Goal: Information Seeking & Learning: Learn about a topic

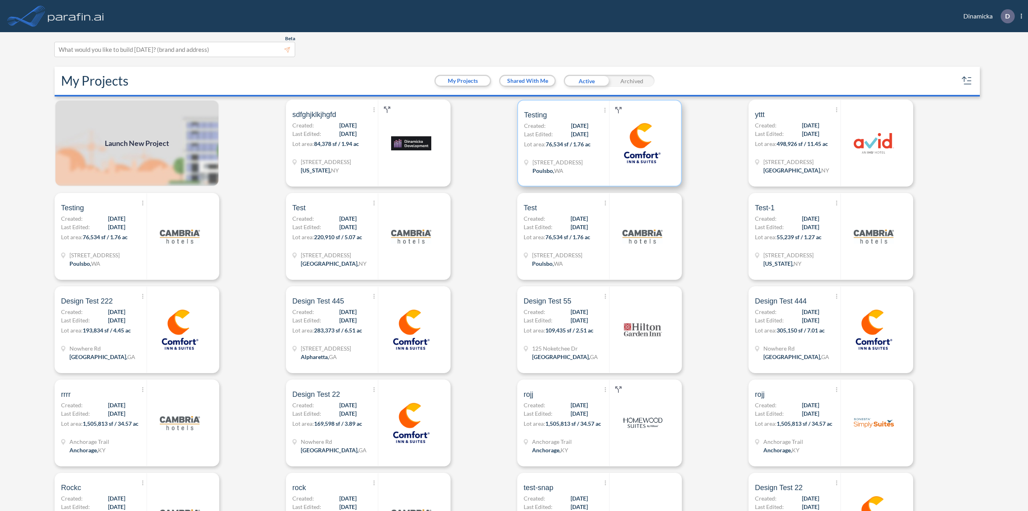
click at [591, 172] on div "[STREET_ADDRESS]" at bounding box center [566, 167] width 85 height 19
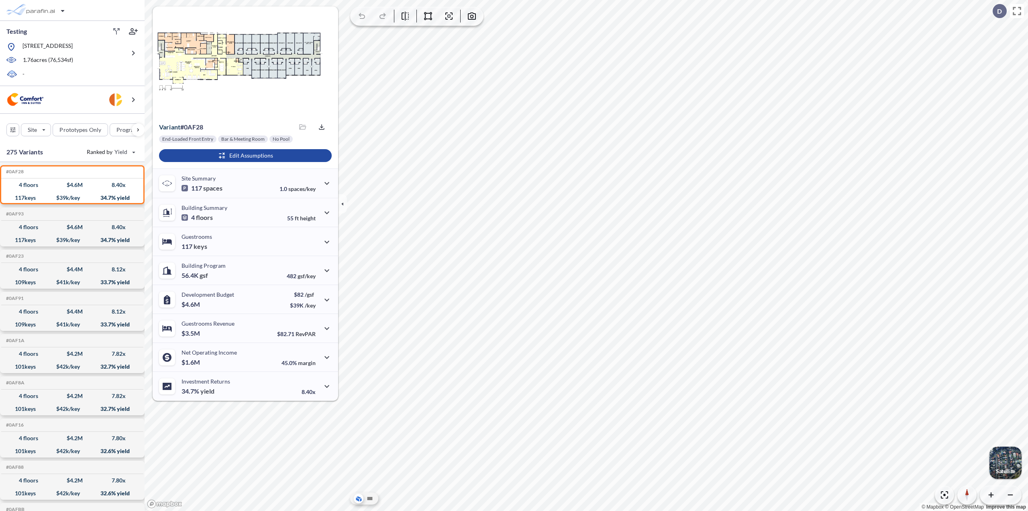
click at [202, 147] on div "End-Loaded Front Entry Bar & Meeting Room No Pool Edit Assumptions" at bounding box center [246, 151] width 186 height 33
click at [209, 155] on div "button" at bounding box center [245, 155] width 173 height 13
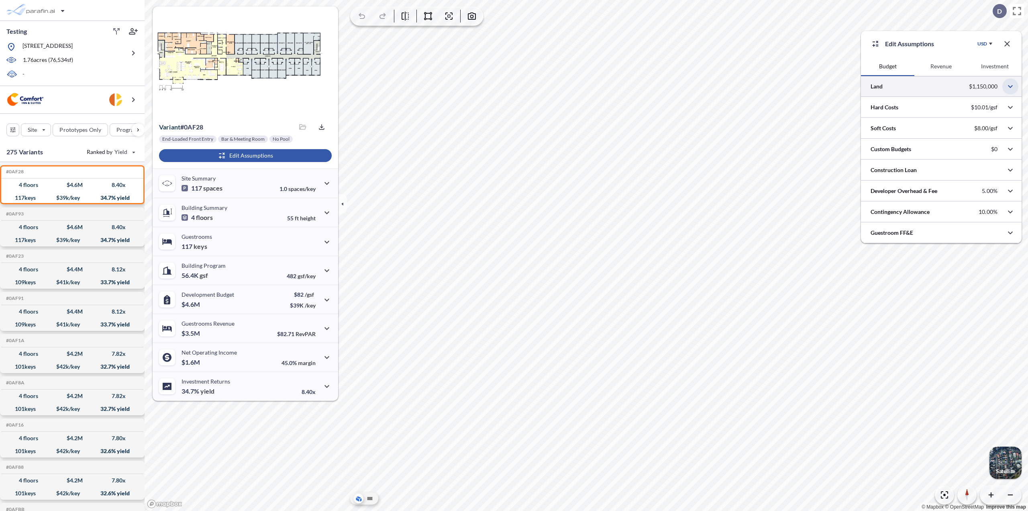
click at [1013, 89] on icon "button" at bounding box center [1011, 87] width 10 height 10
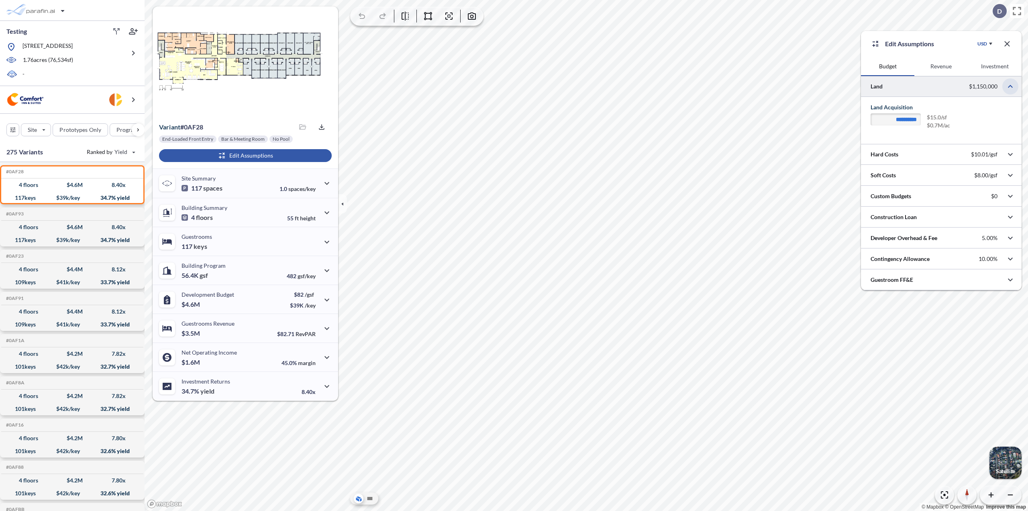
click at [1013, 89] on icon "button" at bounding box center [1011, 87] width 10 height 10
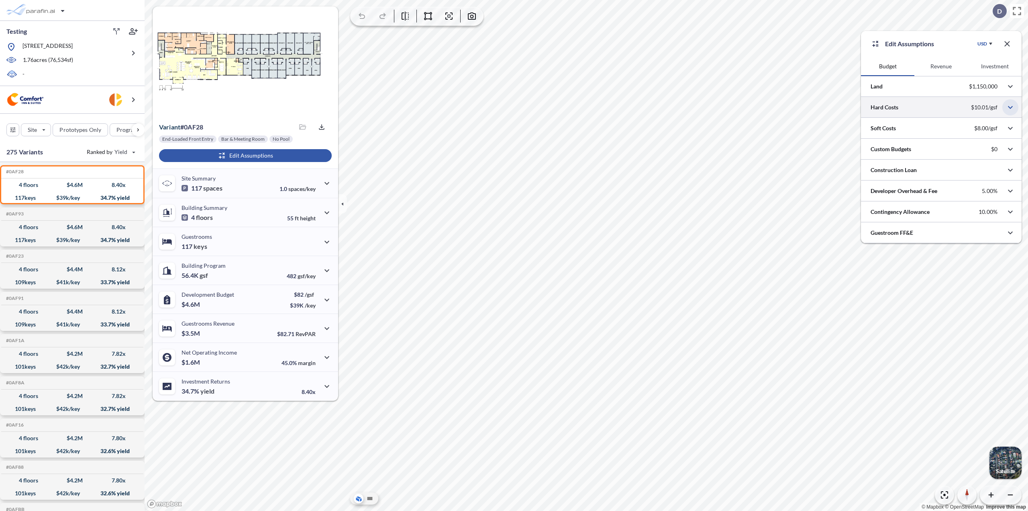
click at [1012, 106] on icon "button" at bounding box center [1011, 107] width 10 height 10
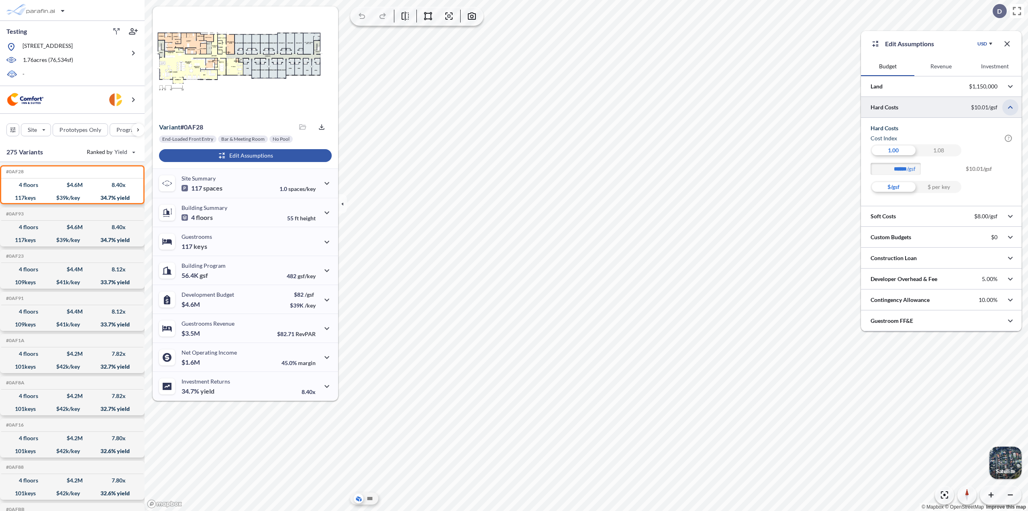
click at [1012, 106] on icon "button" at bounding box center [1011, 107] width 10 height 10
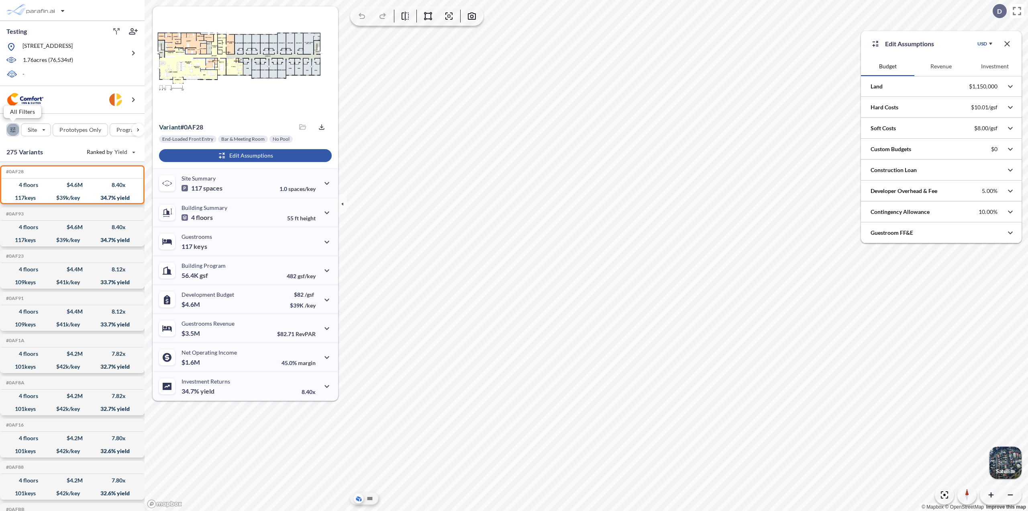
click at [7, 131] on div "button" at bounding box center [13, 130] width 12 height 12
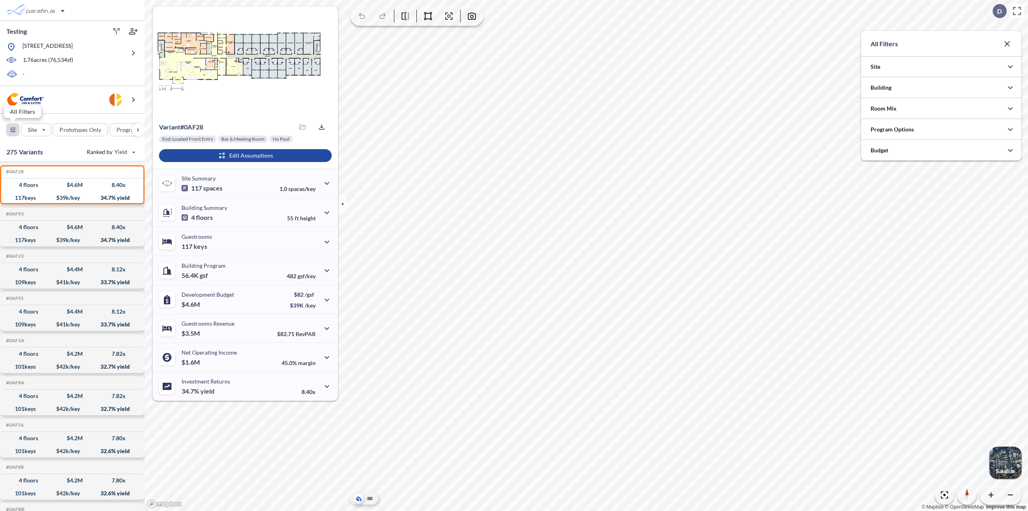
scroll to position [401740, 401579]
click at [1003, 67] on button "button" at bounding box center [1011, 67] width 16 height 16
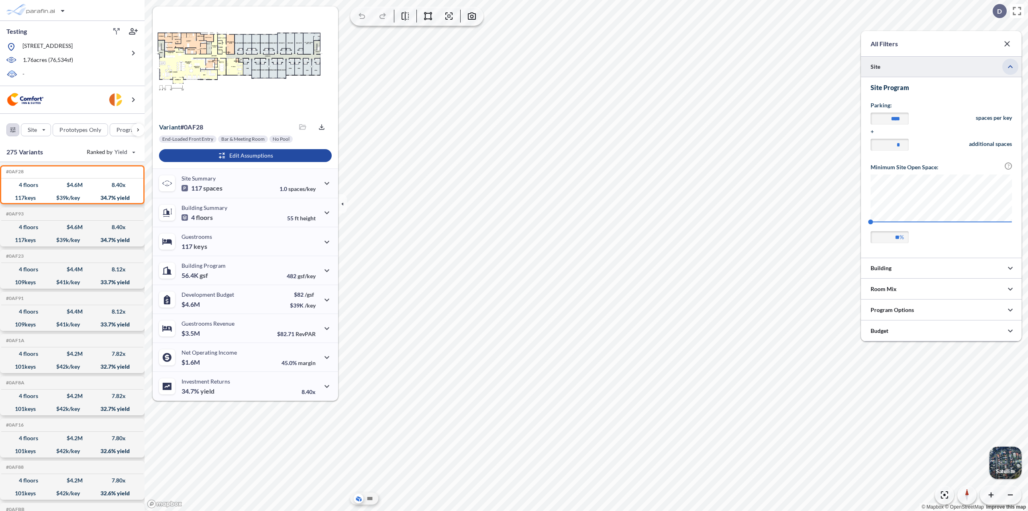
click at [1011, 66] on icon "button" at bounding box center [1011, 67] width 10 height 10
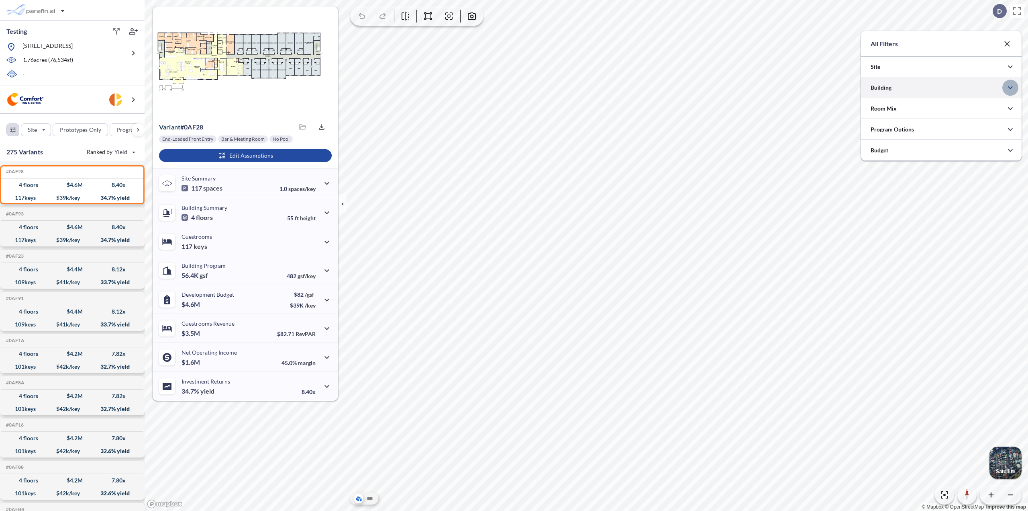
click at [1010, 85] on icon "button" at bounding box center [1011, 88] width 10 height 10
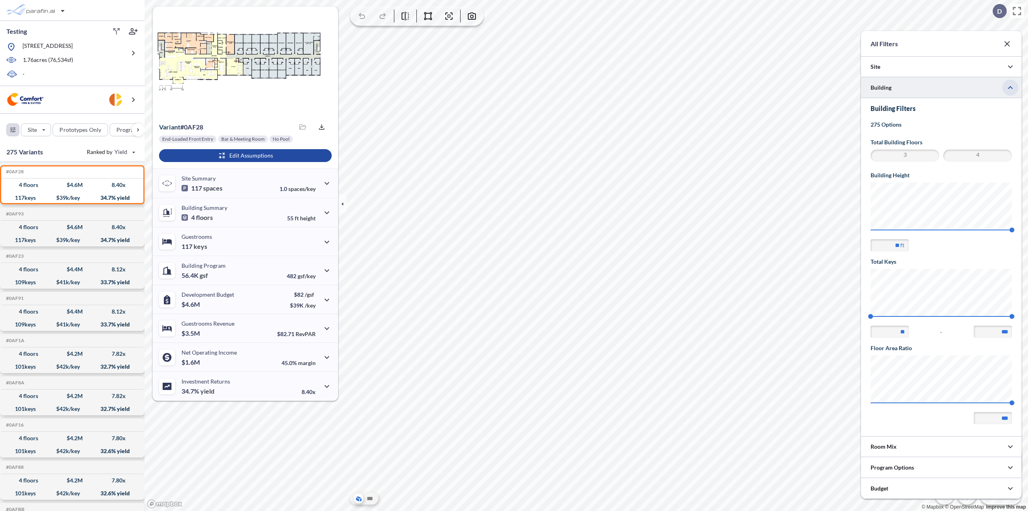
scroll to position [0, 0]
click at [1010, 85] on icon "button" at bounding box center [1011, 88] width 10 height 10
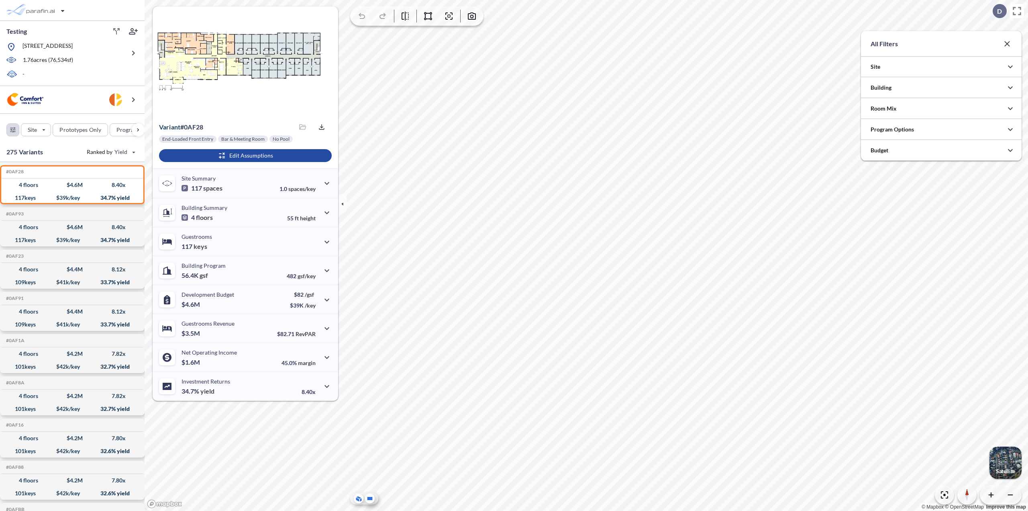
click at [373, 498] on icon at bounding box center [370, 498] width 10 height 10
click at [361, 504] on div at bounding box center [364, 498] width 28 height 12
click at [360, 503] on div at bounding box center [364, 498] width 28 height 12
click at [360, 499] on icon at bounding box center [359, 498] width 8 height 8
click at [1009, 65] on icon "button" at bounding box center [1011, 67] width 10 height 10
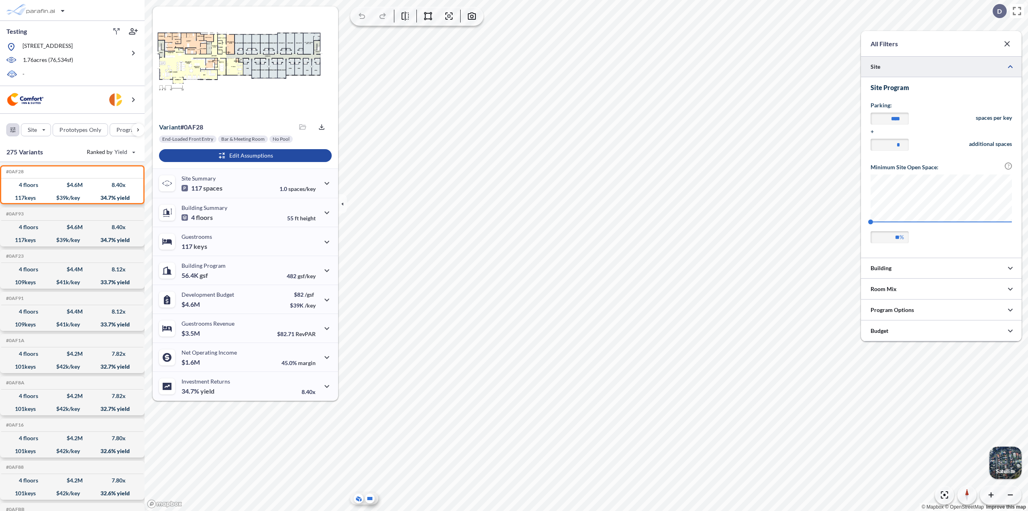
click at [368, 498] on icon at bounding box center [370, 498] width 5 height 3
click at [1004, 41] on icon "button" at bounding box center [1008, 44] width 10 height 10
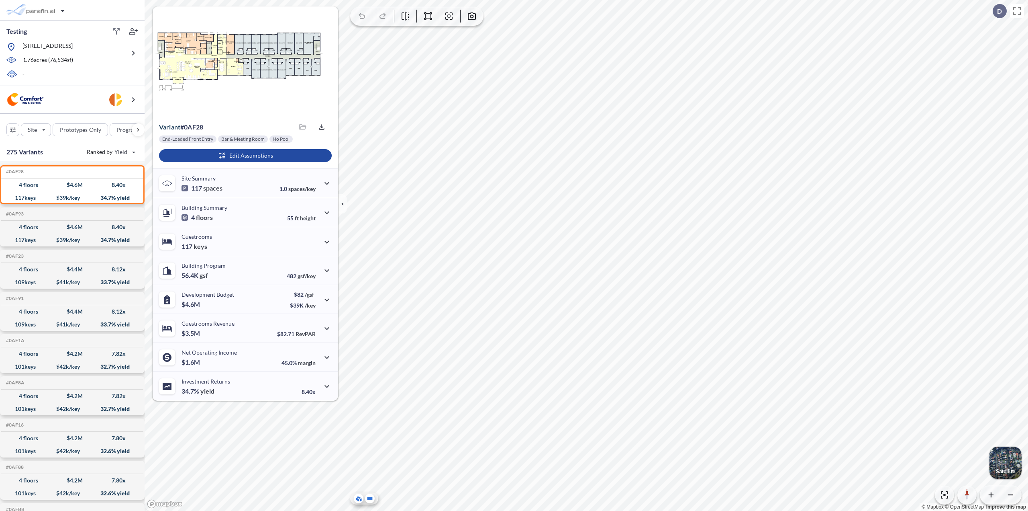
click at [360, 499] on icon at bounding box center [359, 498] width 8 height 8
click at [332, 251] on div "Guestrooms 117 keys" at bounding box center [246, 241] width 186 height 29
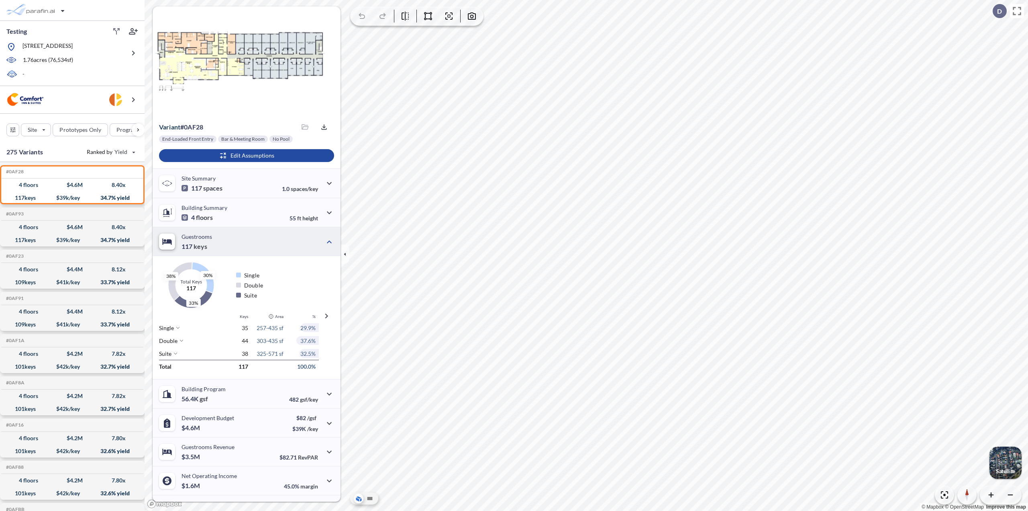
click at [178, 329] on icon at bounding box center [178, 327] width 5 height 5
click at [180, 329] on icon at bounding box center [178, 327] width 5 height 5
click at [182, 338] on icon at bounding box center [181, 340] width 5 height 5
click at [183, 339] on icon at bounding box center [181, 340] width 5 height 5
click at [325, 238] on icon "button" at bounding box center [330, 242] width 10 height 10
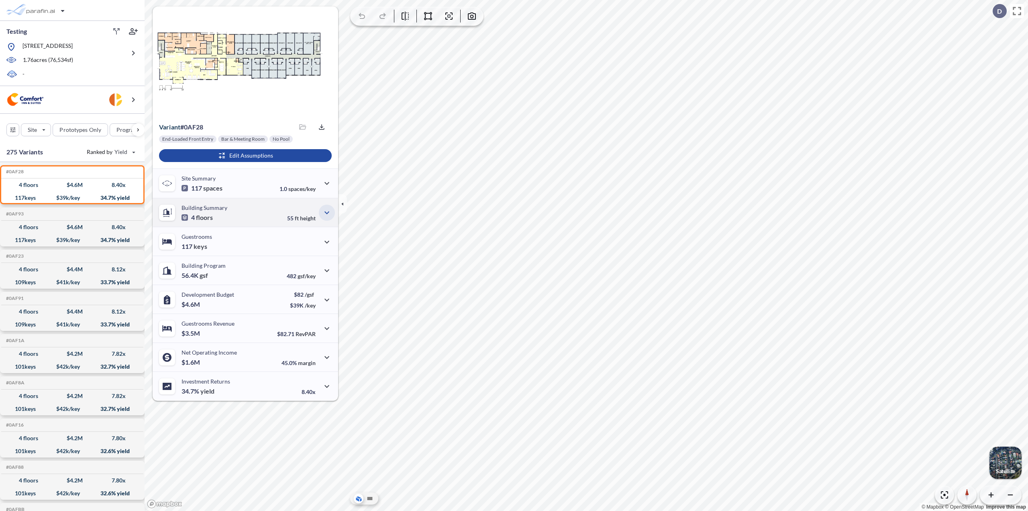
click at [326, 214] on icon "button" at bounding box center [327, 213] width 10 height 10
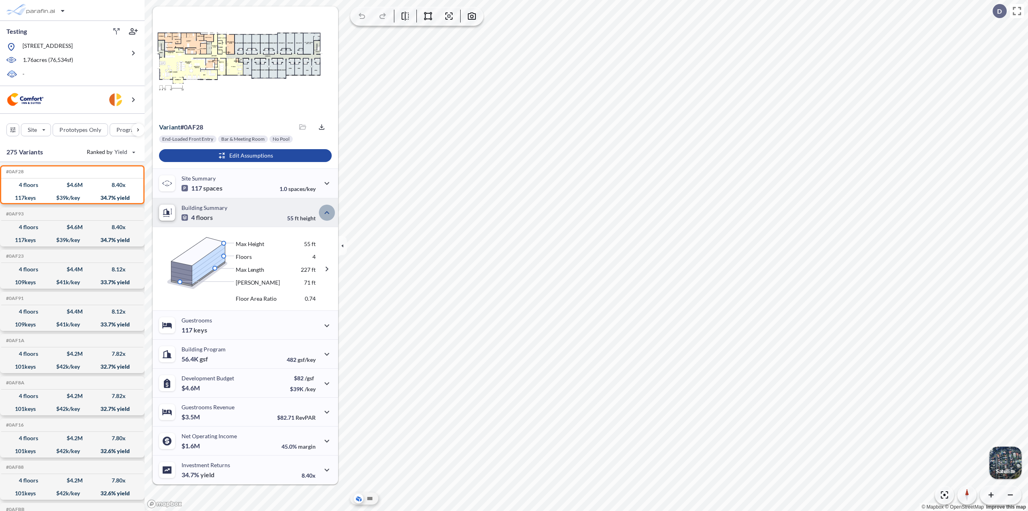
click at [325, 215] on icon "button" at bounding box center [327, 213] width 10 height 10
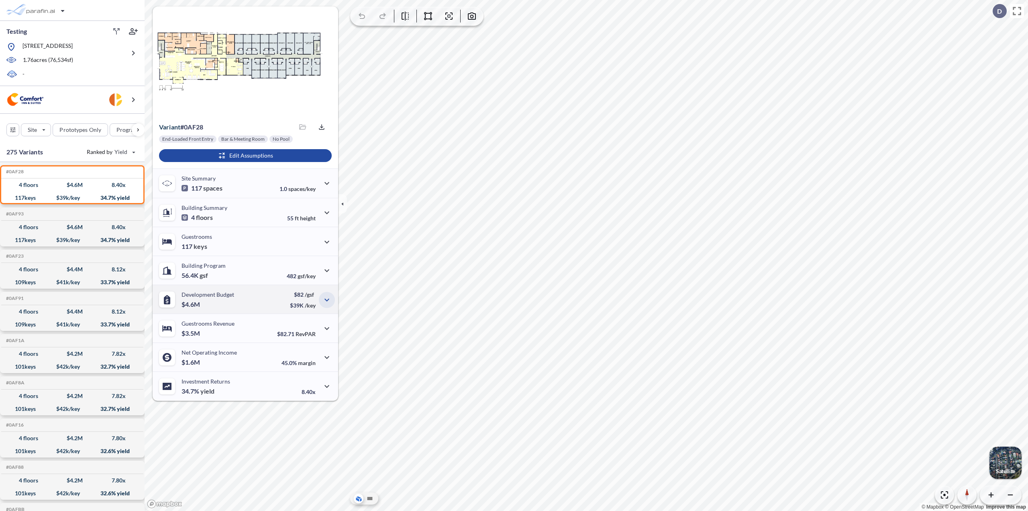
click at [327, 297] on icon "button" at bounding box center [327, 300] width 10 height 10
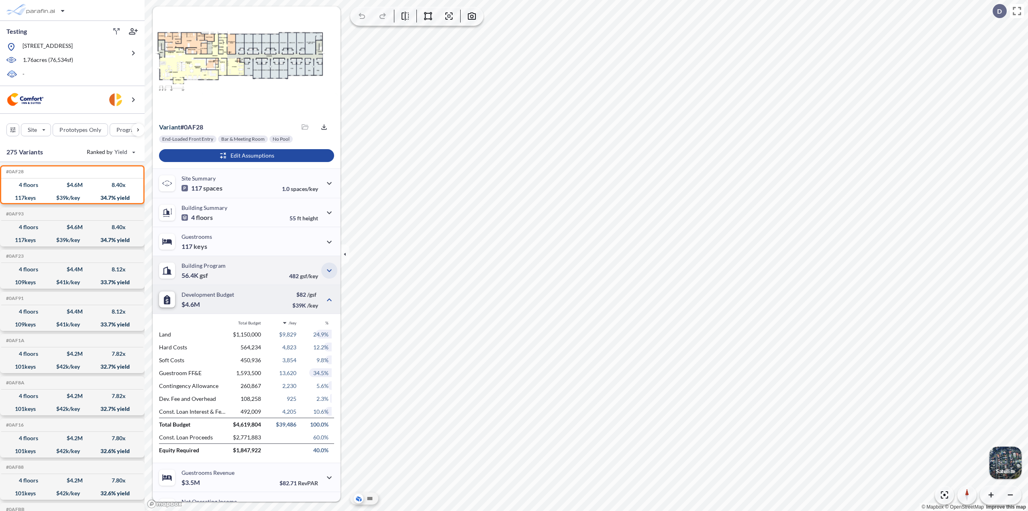
click at [327, 270] on icon "button" at bounding box center [329, 270] width 5 height 3
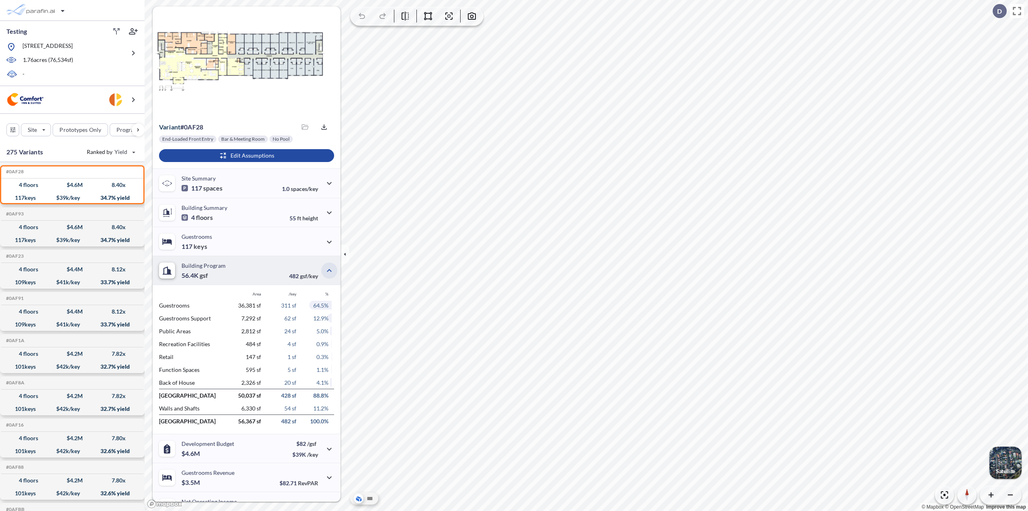
click at [325, 270] on icon "button" at bounding box center [330, 271] width 10 height 10
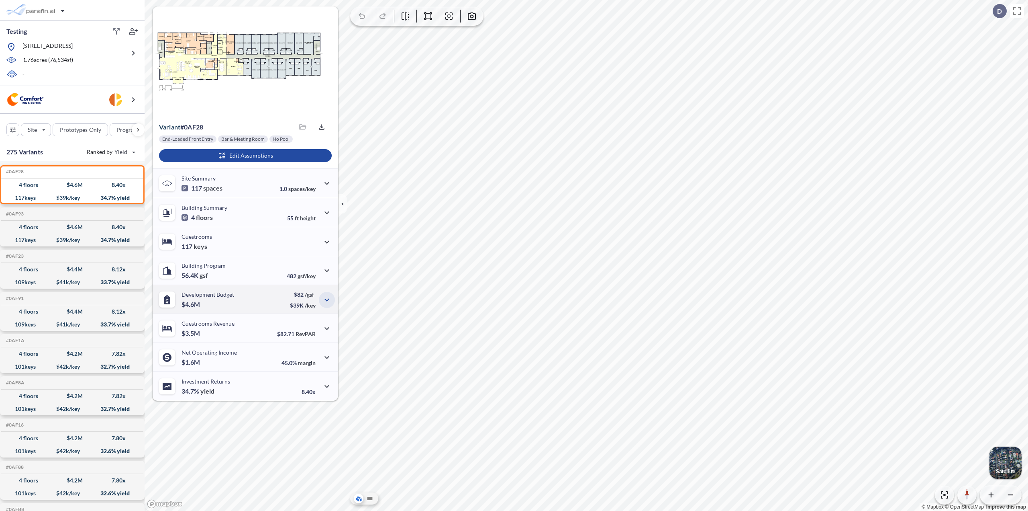
click at [325, 298] on icon "button" at bounding box center [327, 300] width 10 height 10
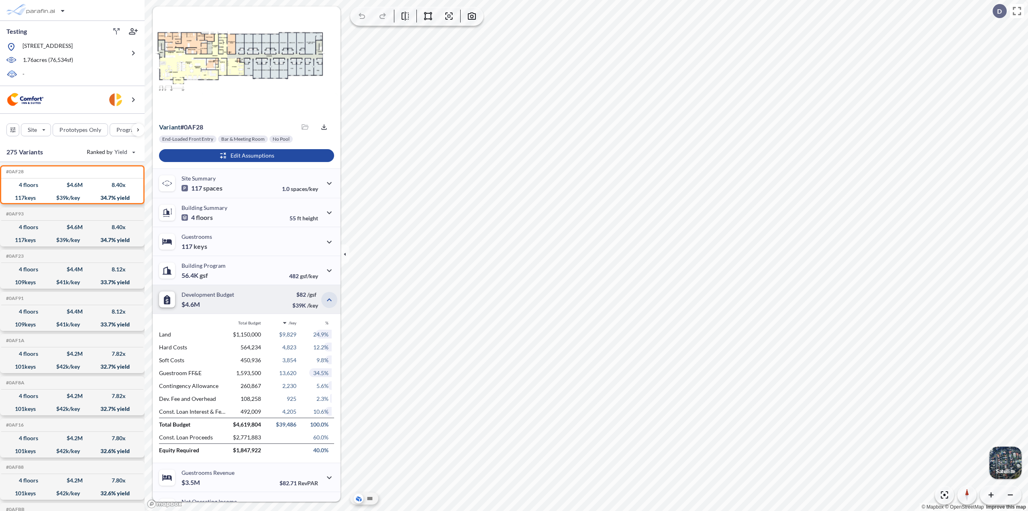
click at [324, 294] on button "button" at bounding box center [329, 300] width 16 height 16
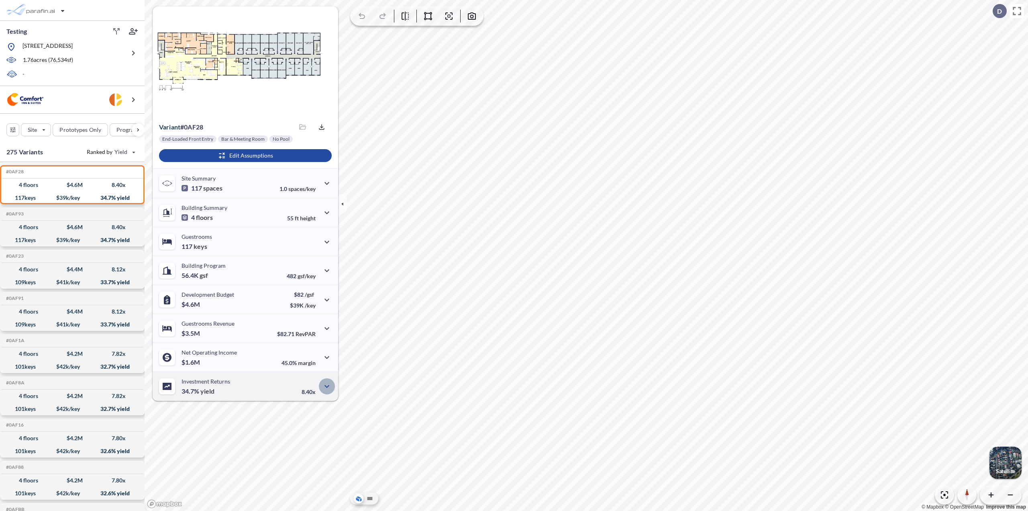
click at [329, 387] on icon "button" at bounding box center [327, 386] width 10 height 10
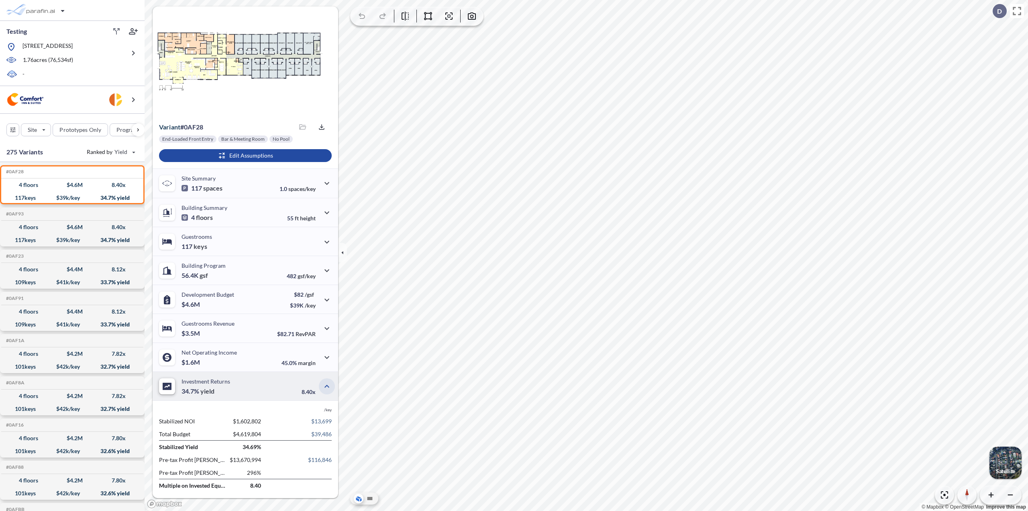
click at [322, 386] on icon "button" at bounding box center [327, 386] width 10 height 10
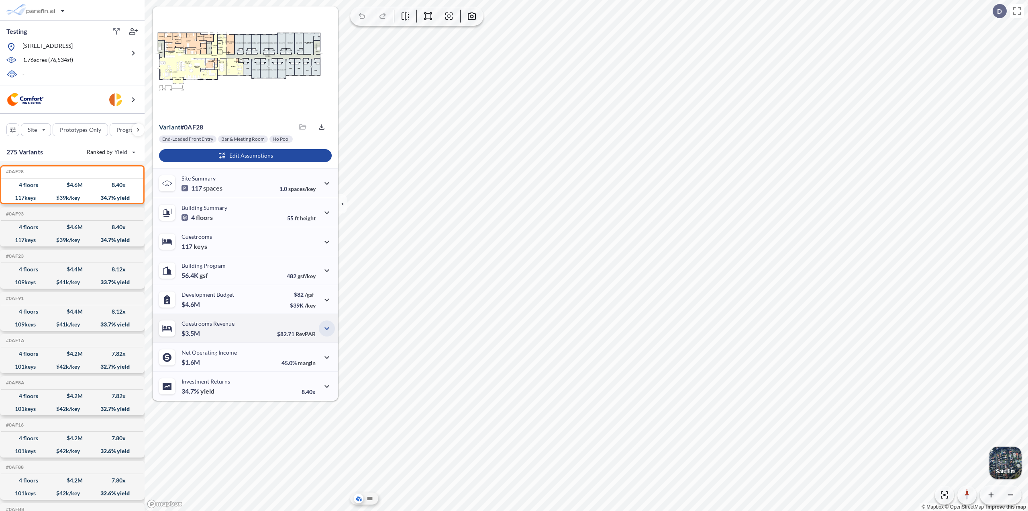
click at [327, 331] on icon "button" at bounding box center [327, 328] width 10 height 10
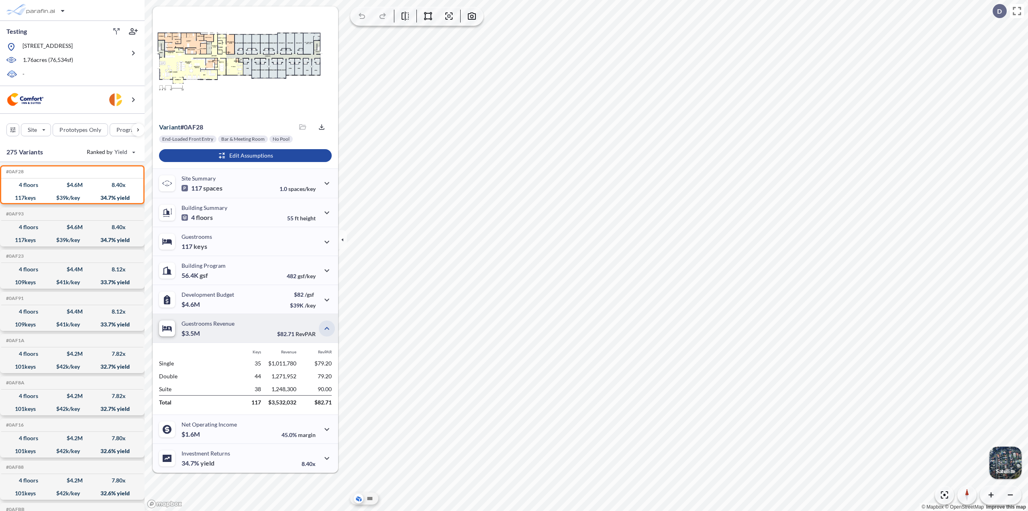
click at [324, 327] on icon "button" at bounding box center [327, 328] width 10 height 10
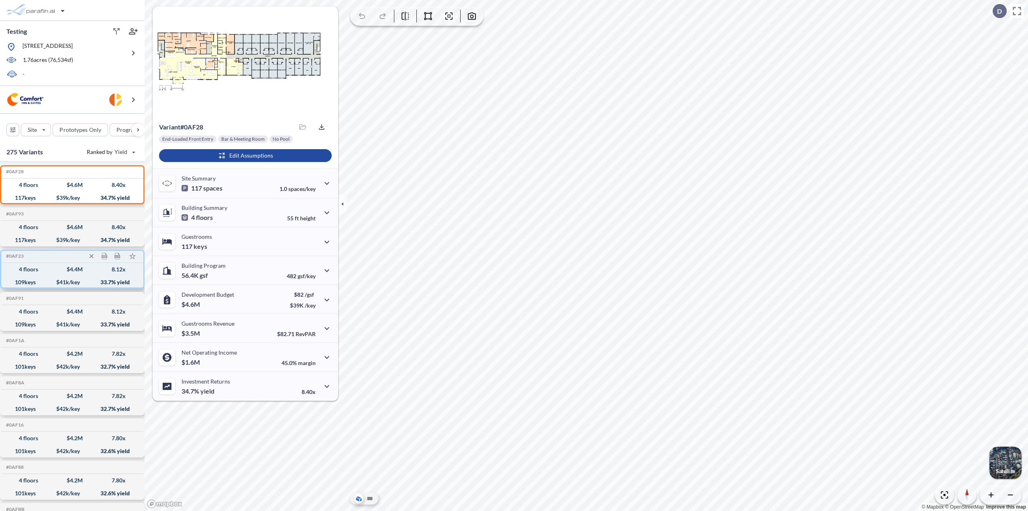
click at [90, 267] on div "4 floors $ 4.4 M 8.12 x" at bounding box center [72, 269] width 136 height 13
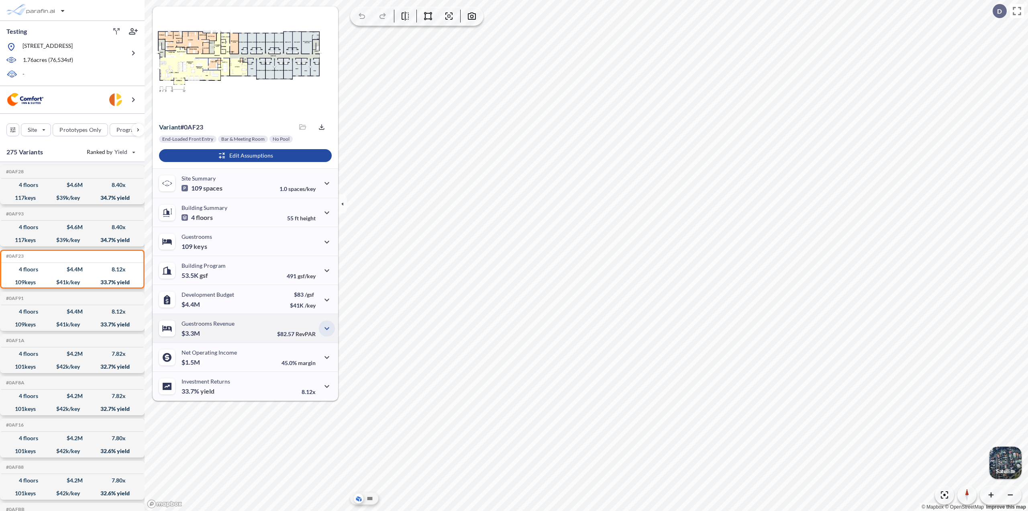
click at [322, 327] on icon "button" at bounding box center [327, 328] width 10 height 10
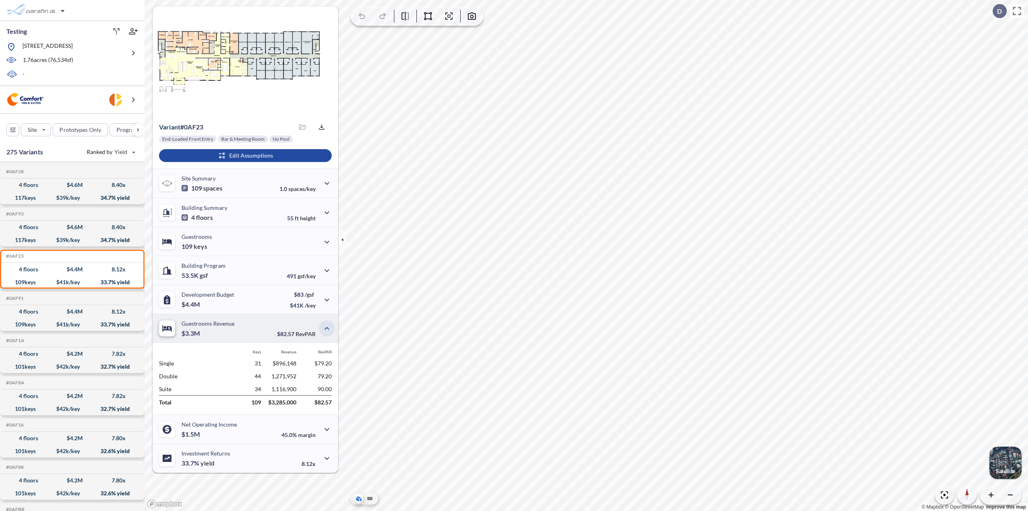
click at [322, 327] on icon "button" at bounding box center [327, 328] width 10 height 10
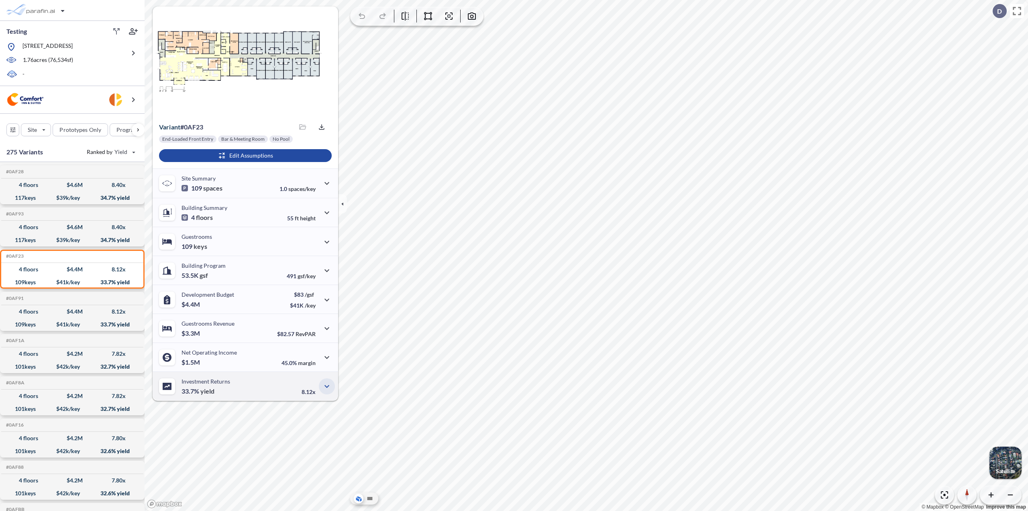
click at [328, 389] on icon "button" at bounding box center [327, 386] width 10 height 10
click at [327, 388] on icon "button" at bounding box center [327, 386] width 10 height 10
click at [327, 386] on icon "button" at bounding box center [327, 385] width 5 height 3
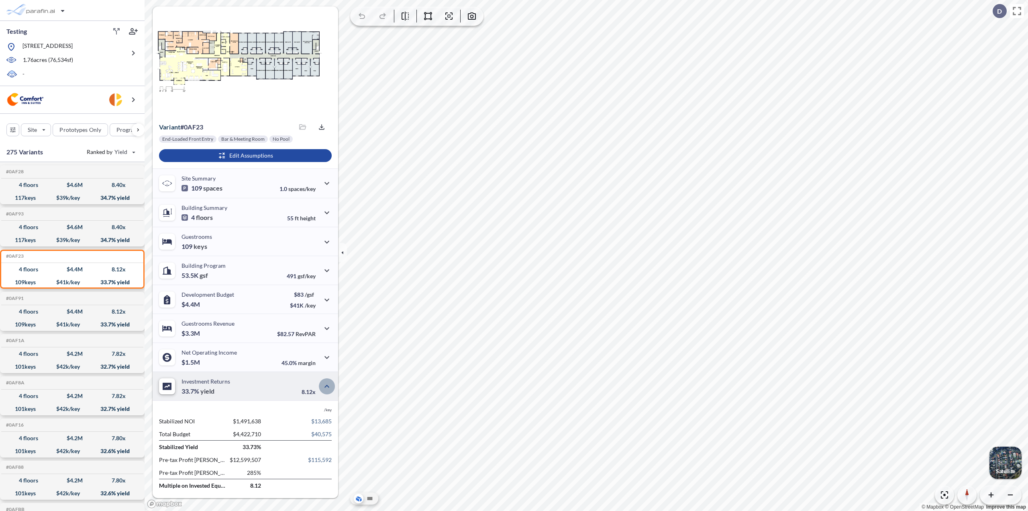
click at [327, 386] on icon "button" at bounding box center [327, 386] width 10 height 10
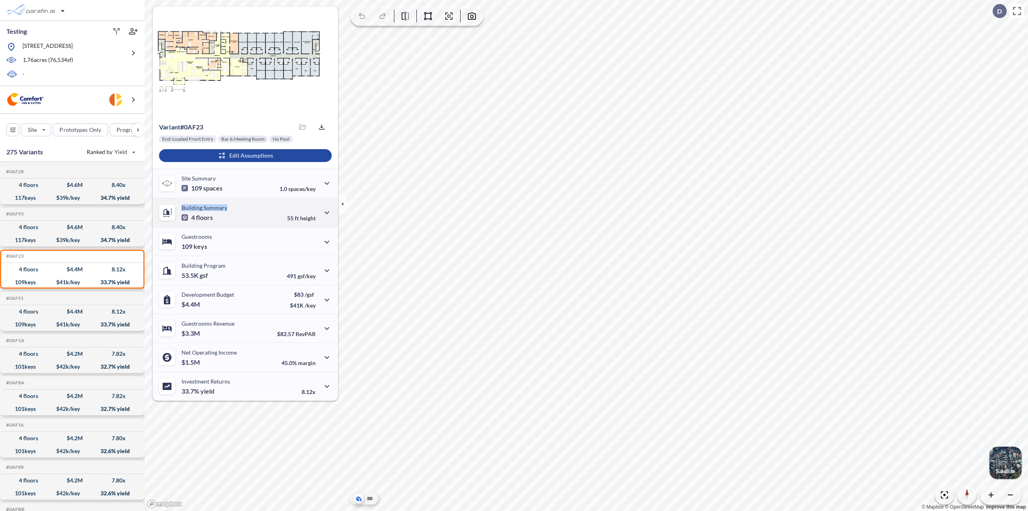
drag, startPoint x: 229, startPoint y: 210, endPoint x: 180, endPoint y: 209, distance: 48.6
click at [180, 209] on div "Building Summary 4 floors 55 ft height" at bounding box center [246, 212] width 186 height 29
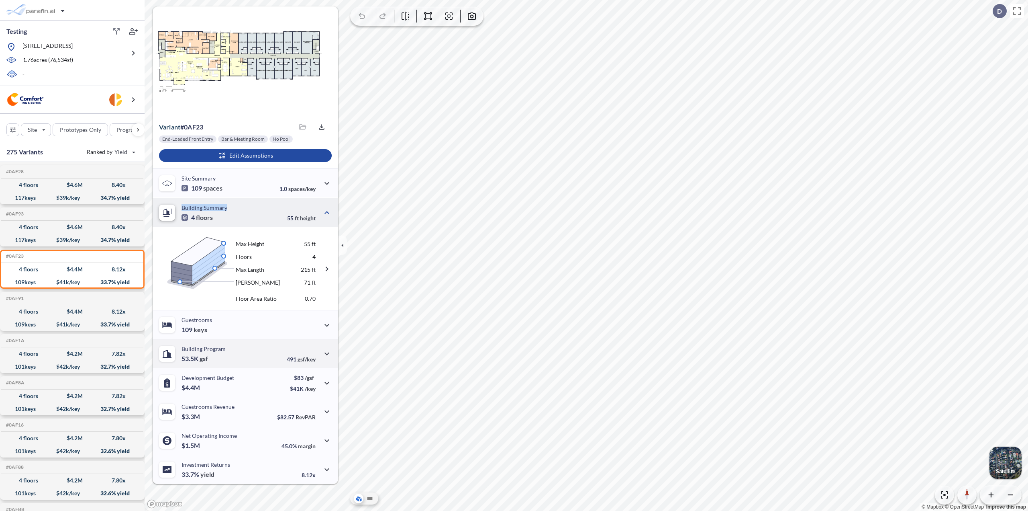
copy p "Building Summary"
drag, startPoint x: 240, startPoint y: 378, endPoint x: 182, endPoint y: 382, distance: 58.7
click at [182, 382] on div "Development Budget $4.4M $83 /gsf $41K /key" at bounding box center [246, 382] width 186 height 29
copy p "Development Budget"
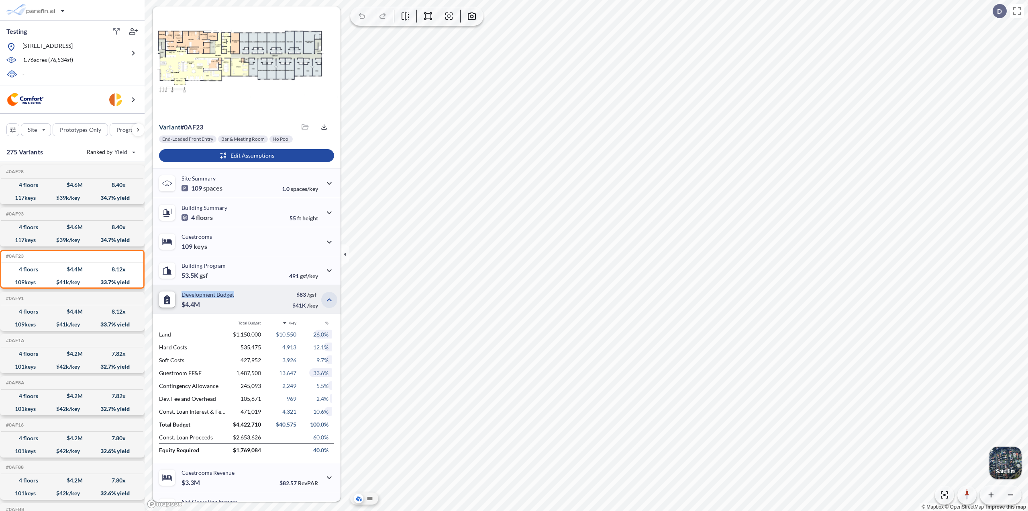
click at [322, 301] on button "button" at bounding box center [329, 300] width 16 height 16
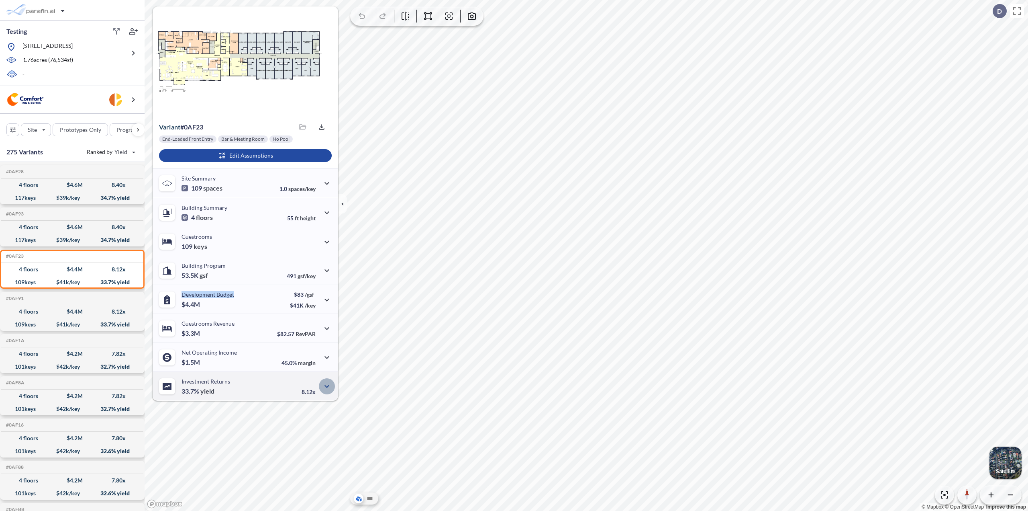
click at [326, 385] on icon "button" at bounding box center [327, 386] width 10 height 10
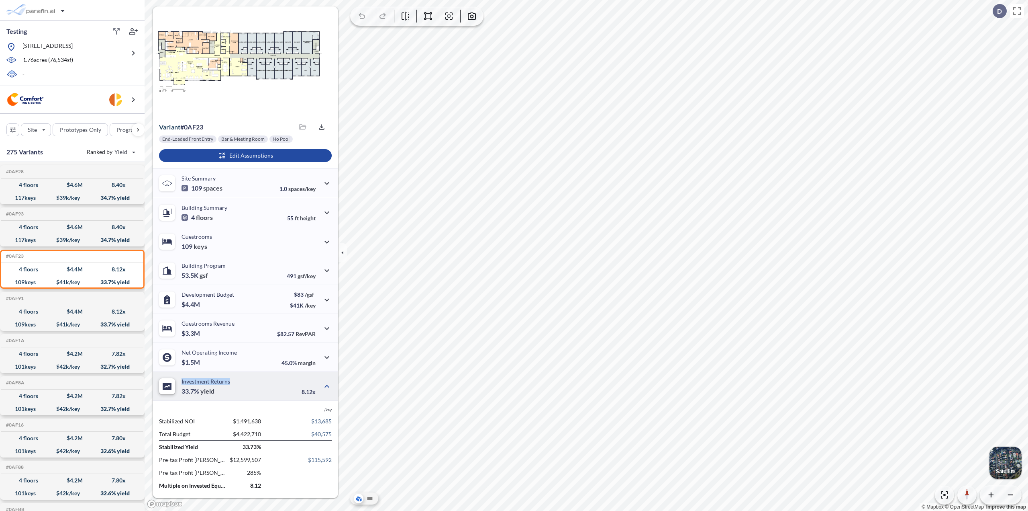
drag, startPoint x: 234, startPoint y: 382, endPoint x: 182, endPoint y: 380, distance: 52.3
click at [182, 380] on div "Investment Returns 33.7% yield 8.12x" at bounding box center [246, 385] width 186 height 29
copy p "Investment Returns"
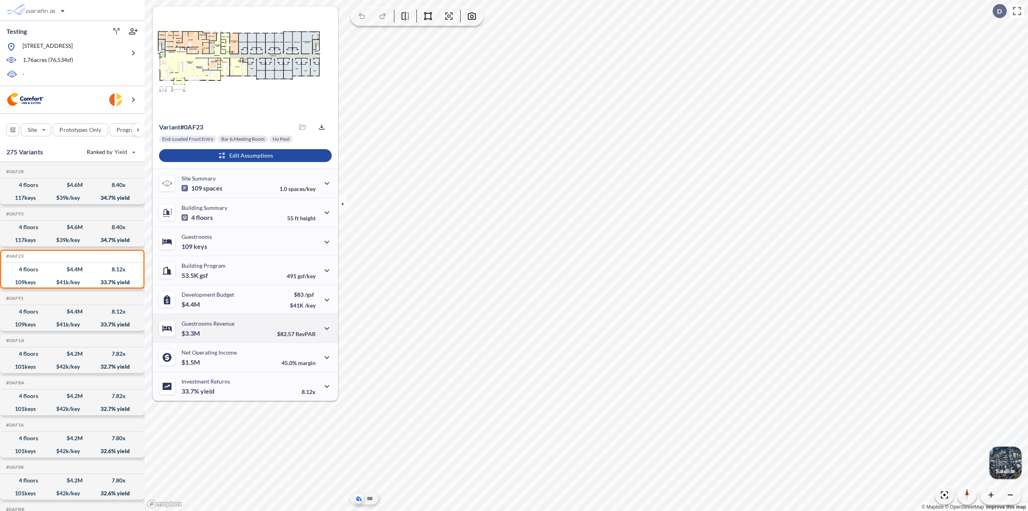
click at [266, 327] on div "Guestrooms Revenue $3.3M $82.57 RevPAR" at bounding box center [246, 327] width 186 height 29
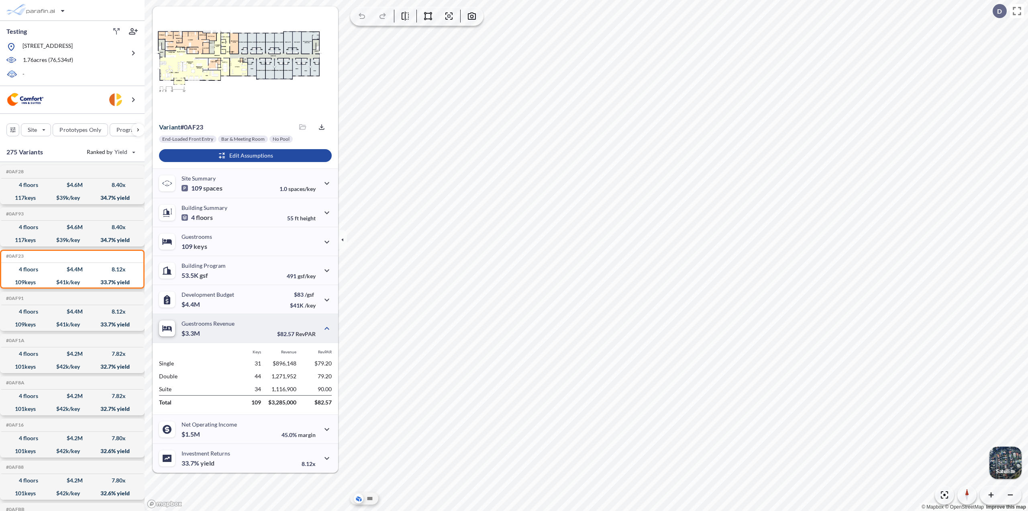
click at [266, 327] on div "Guestrooms Revenue $3.3M $82.57 RevPAR" at bounding box center [246, 327] width 186 height 29
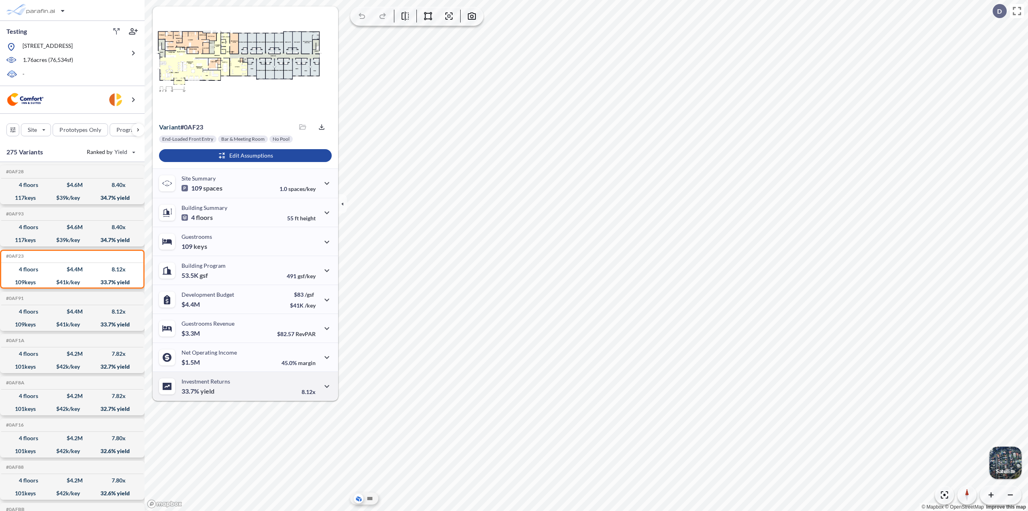
click at [306, 386] on div "8.12x" at bounding box center [317, 386] width 30 height 18
click at [308, 386] on div "8.12x" at bounding box center [317, 386] width 30 height 18
click at [324, 213] on icon "button" at bounding box center [327, 213] width 10 height 10
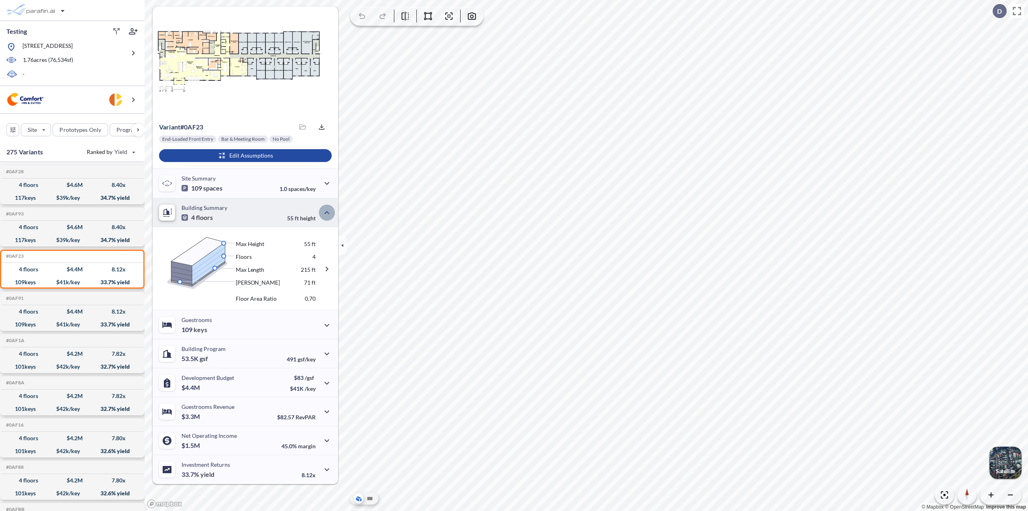
click at [324, 213] on icon "button" at bounding box center [327, 213] width 10 height 10
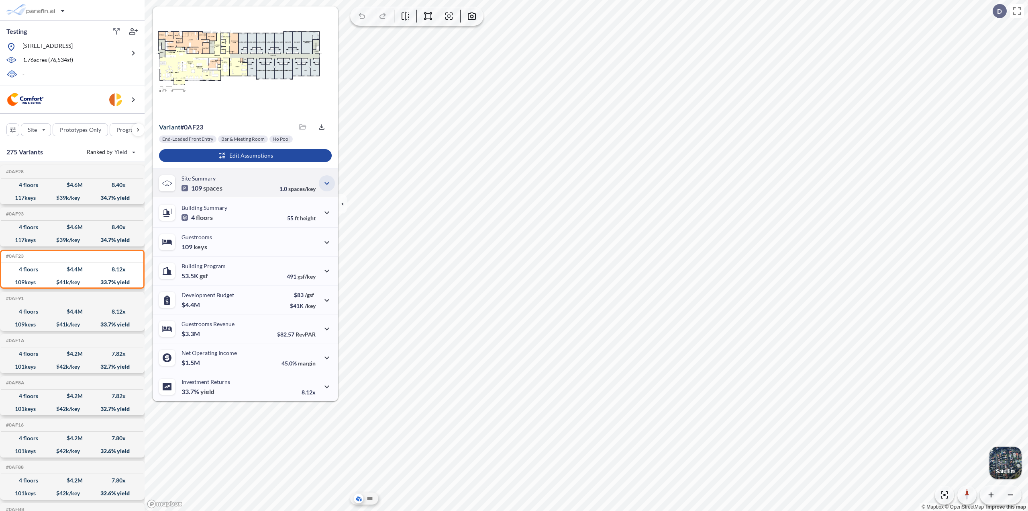
click at [319, 183] on button "button" at bounding box center [327, 183] width 16 height 16
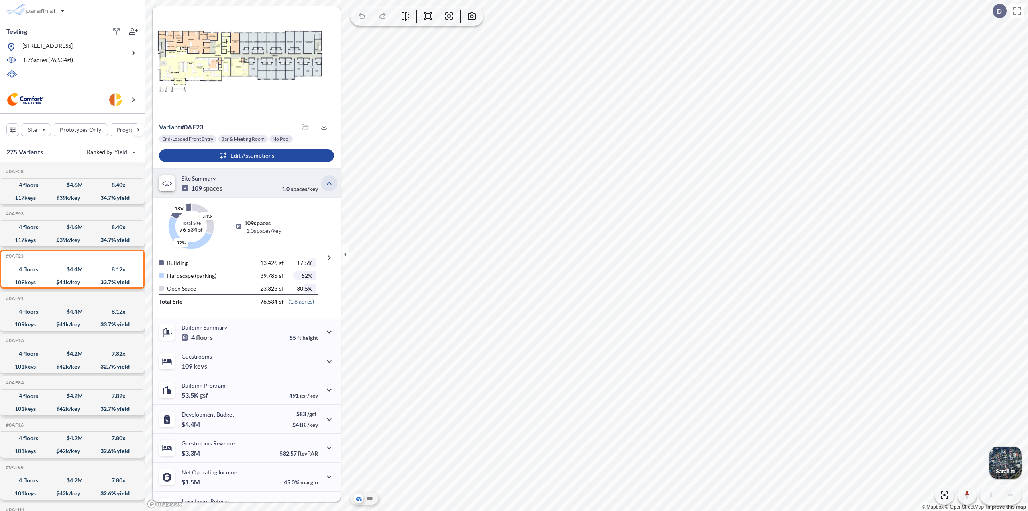
click at [325, 184] on icon "button" at bounding box center [330, 183] width 10 height 10
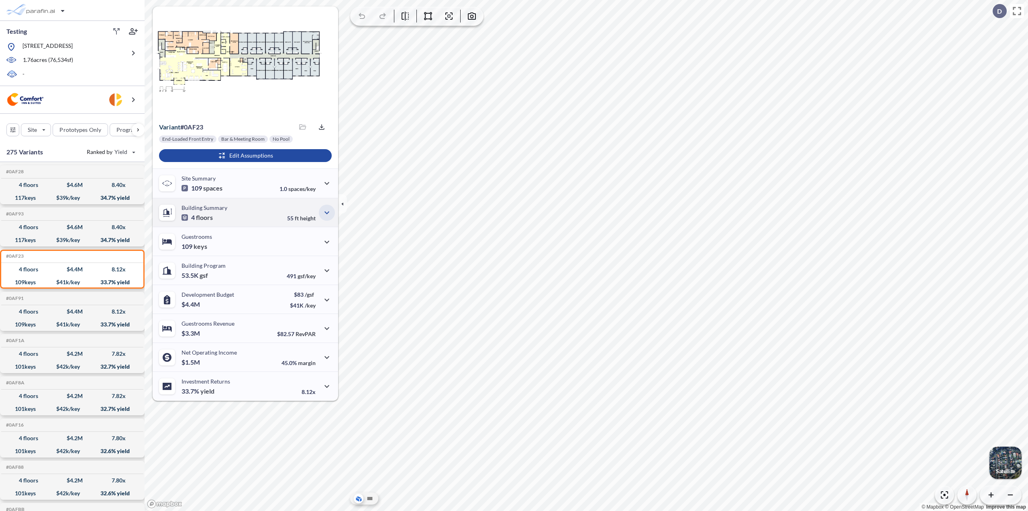
click at [327, 209] on icon "button" at bounding box center [327, 213] width 10 height 10
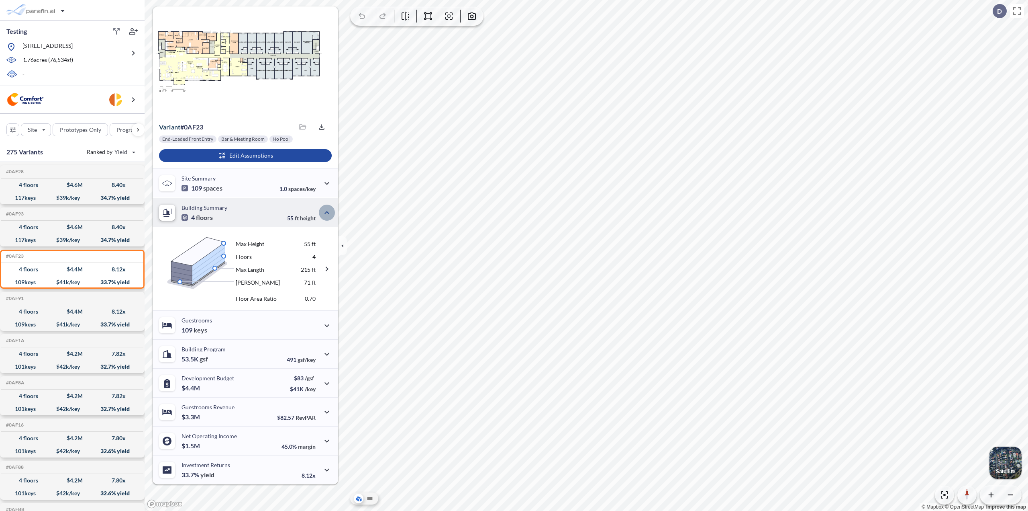
click at [327, 209] on icon "button" at bounding box center [327, 213] width 10 height 10
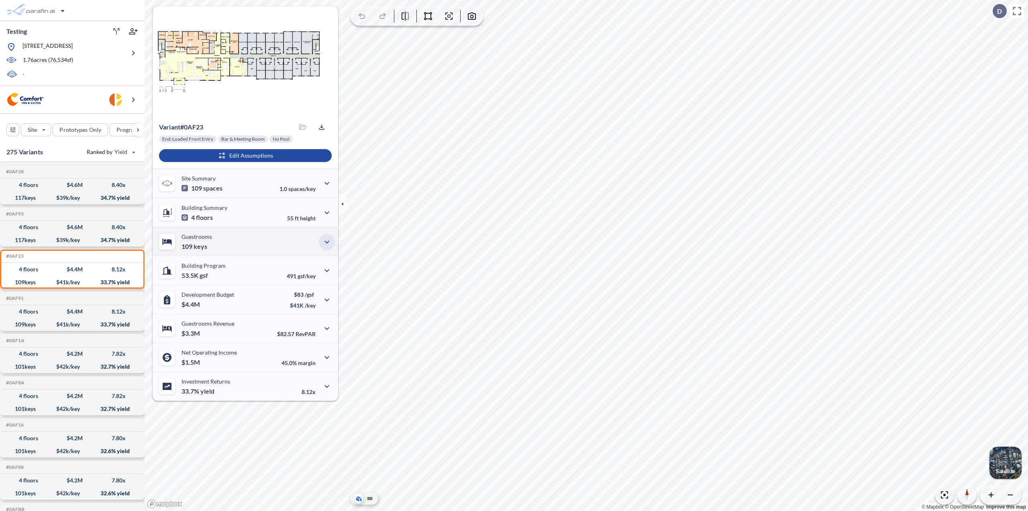
click at [327, 234] on button "button" at bounding box center [327, 242] width 16 height 16
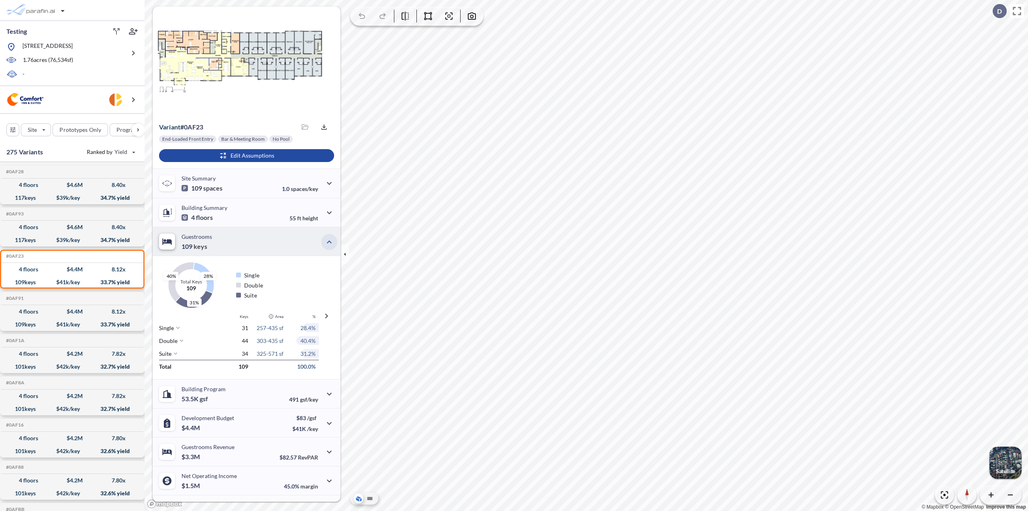
click at [328, 240] on icon "button" at bounding box center [330, 242] width 10 height 10
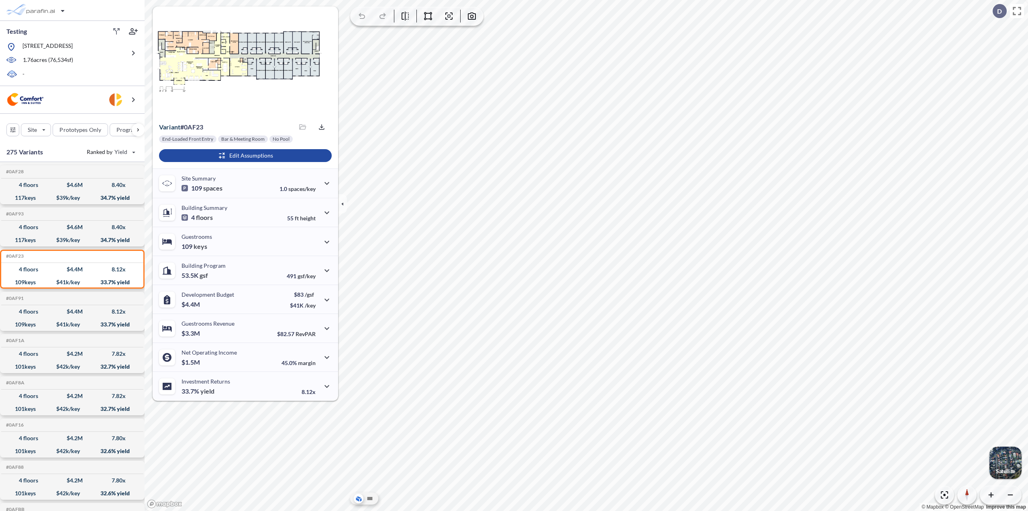
click at [368, 503] on div at bounding box center [364, 498] width 28 height 12
click at [371, 497] on icon at bounding box center [370, 498] width 5 height 3
click at [370, 497] on icon at bounding box center [370, 498] width 5 height 3
click at [372, 500] on icon at bounding box center [370, 498] width 5 height 3
click at [358, 499] on icon at bounding box center [357, 499] width 3 height 4
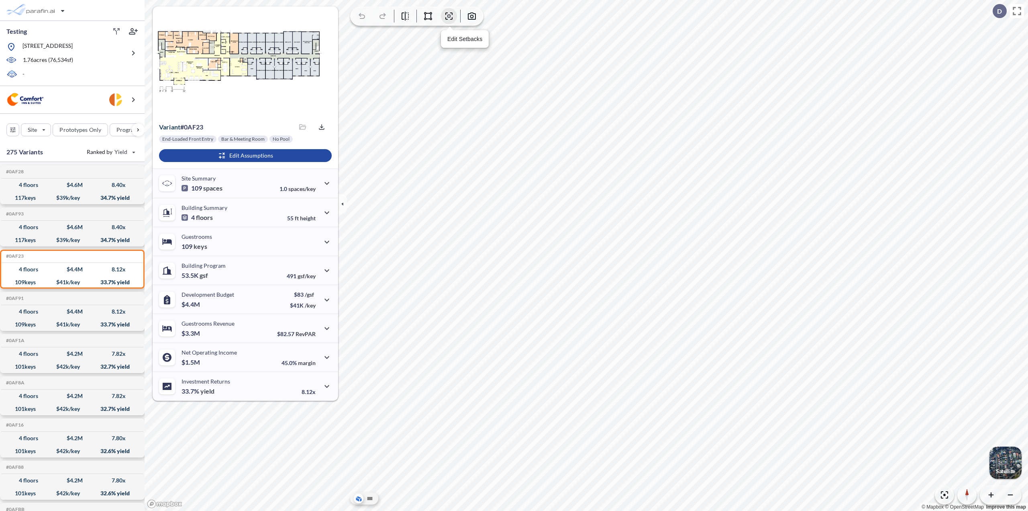
click at [448, 13] on icon "button" at bounding box center [449, 15] width 7 height 7
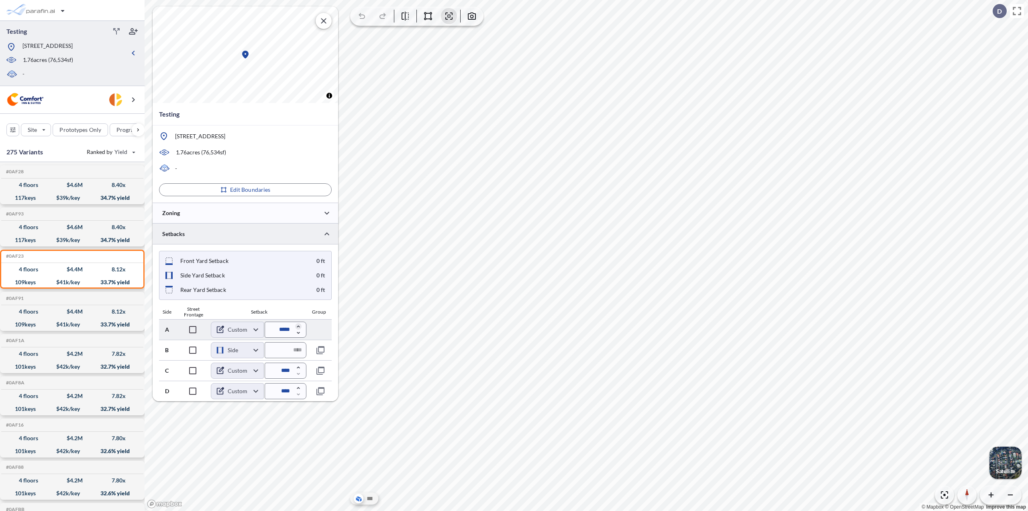
click at [299, 325] on icon "button" at bounding box center [298, 326] width 6 height 6
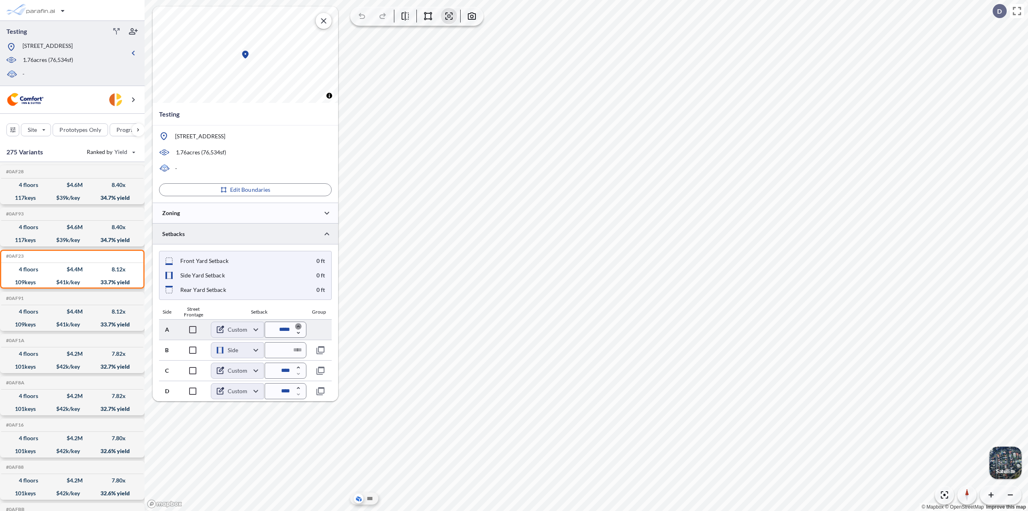
click at [299, 325] on icon "button" at bounding box center [298, 326] width 6 height 6
click at [298, 332] on icon "button" at bounding box center [298, 332] width 6 height 6
click at [299, 332] on icon "button" at bounding box center [298, 332] width 6 height 6
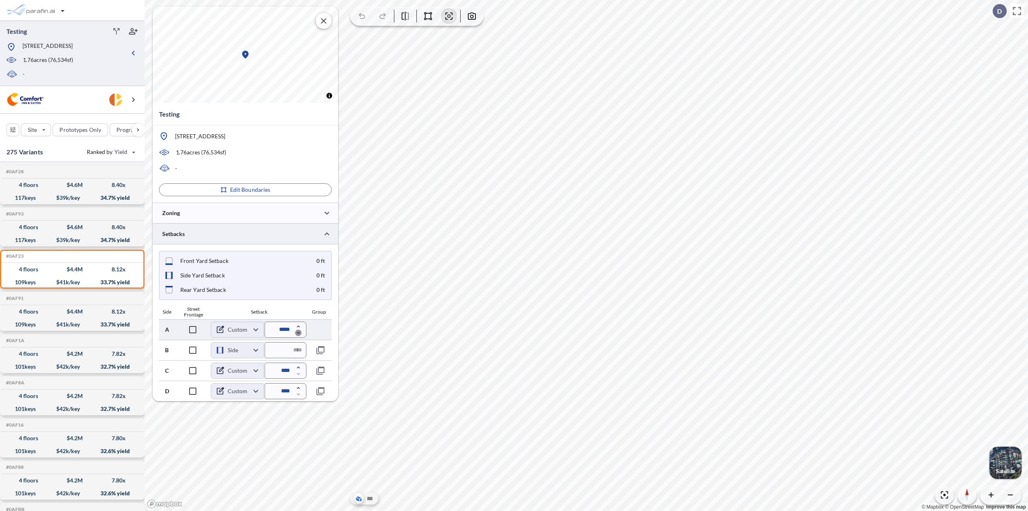
click at [299, 332] on icon "button" at bounding box center [298, 332] width 6 height 6
click at [301, 332] on icon "button" at bounding box center [298, 332] width 6 height 6
type input "*****"
click at [299, 365] on icon "button" at bounding box center [298, 367] width 6 height 6
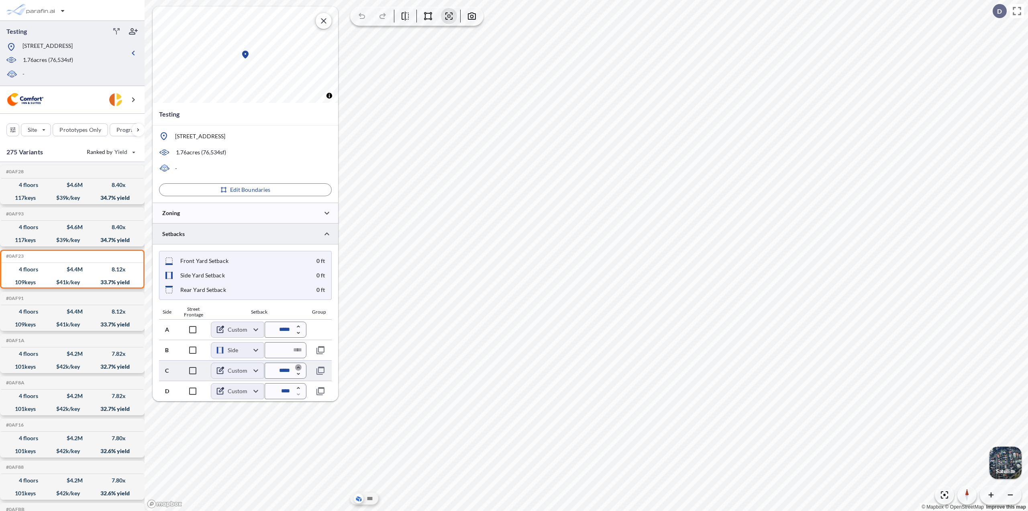
click at [299, 365] on icon "button" at bounding box center [298, 367] width 6 height 6
click at [300, 365] on icon "button" at bounding box center [298, 367] width 6 height 6
click at [298, 374] on icon "button" at bounding box center [298, 374] width 3 height 2
type input "*****"
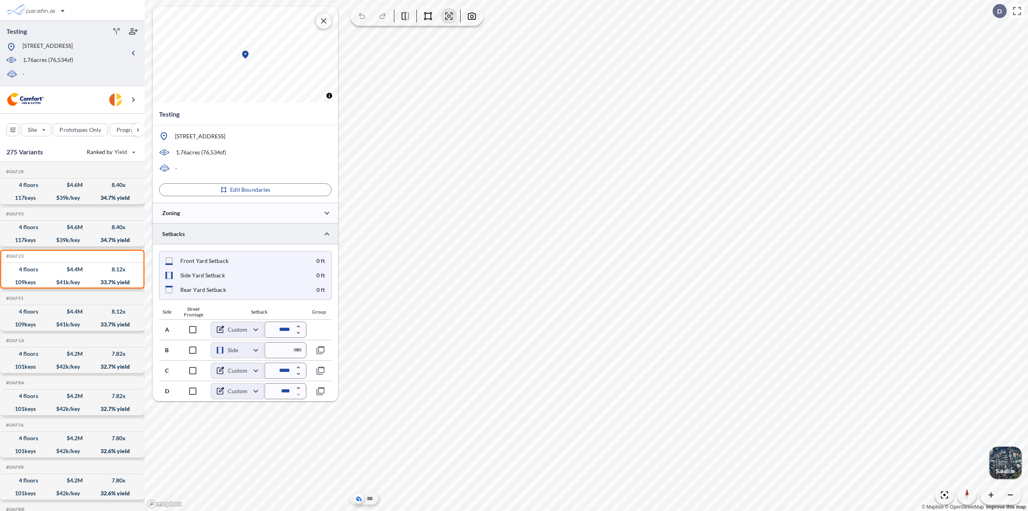
click at [322, 25] on icon "button" at bounding box center [324, 21] width 10 height 10
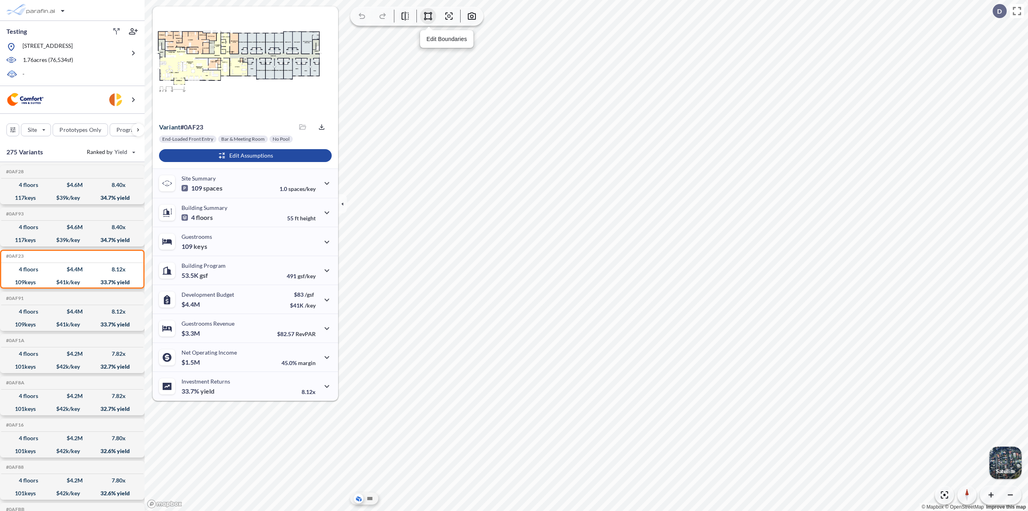
click at [425, 23] on button "button" at bounding box center [428, 16] width 16 height 16
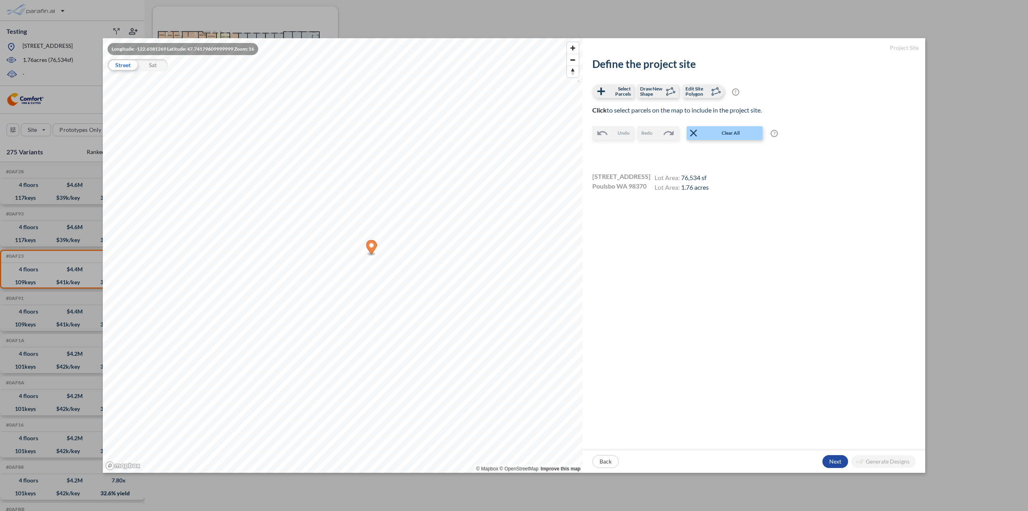
click at [927, 23] on div "Longitude: -122.6581269 Latitude: 47.74179609999999 Zoom: [STREET_ADDRESS] © Ma…" at bounding box center [514, 255] width 1028 height 511
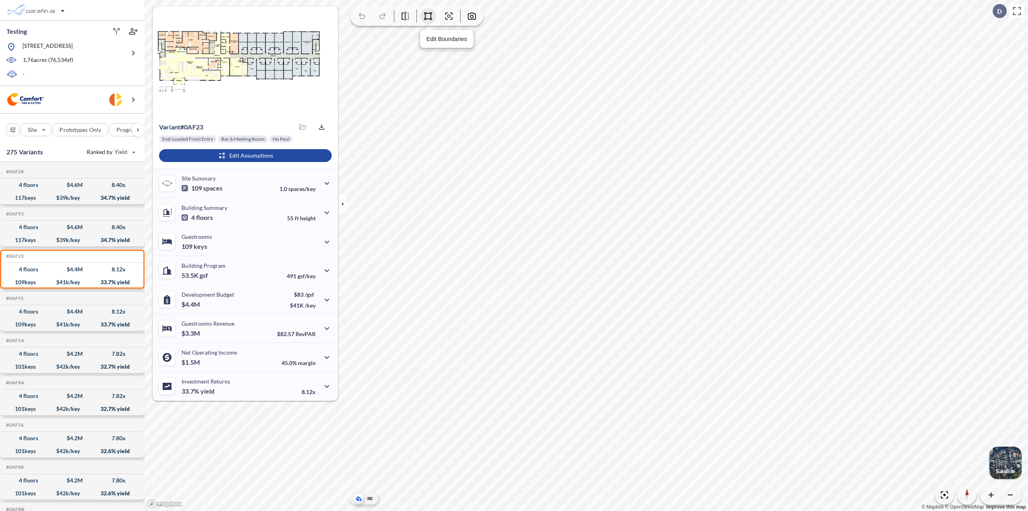
click at [428, 15] on icon "button" at bounding box center [428, 16] width 10 height 10
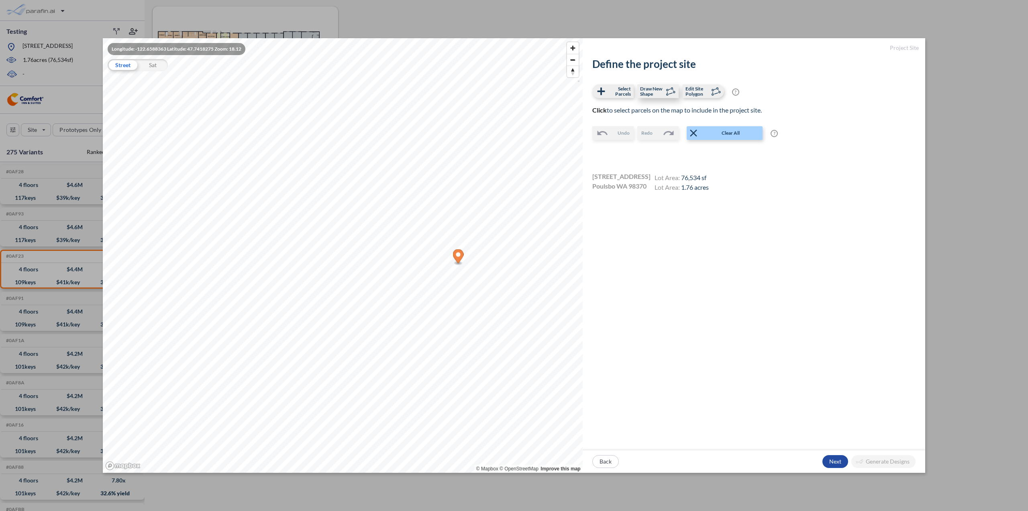
click at [665, 92] on icon at bounding box center [670, 91] width 12 height 12
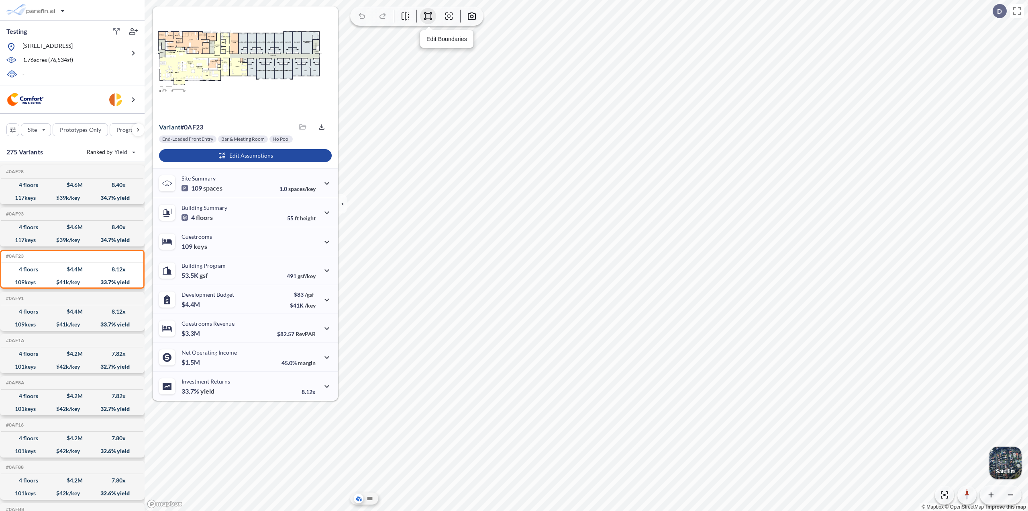
click at [432, 13] on icon "button" at bounding box center [428, 16] width 8 height 8
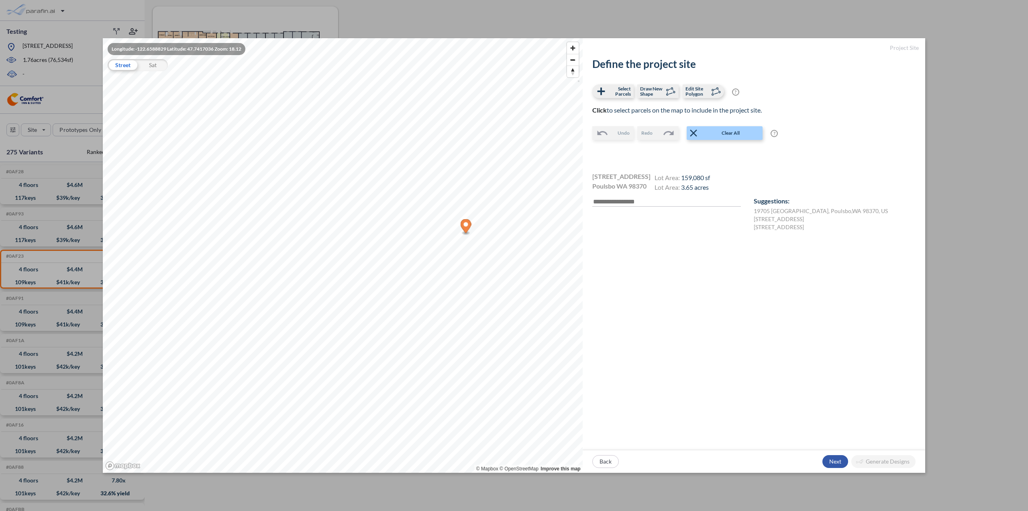
click at [833, 458] on div "button" at bounding box center [836, 461] width 26 height 13
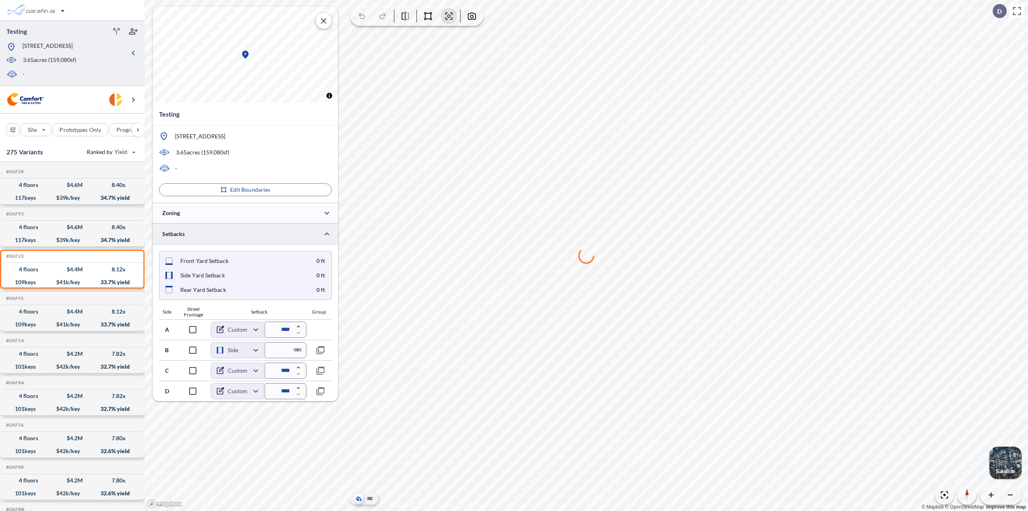
type input "*****"
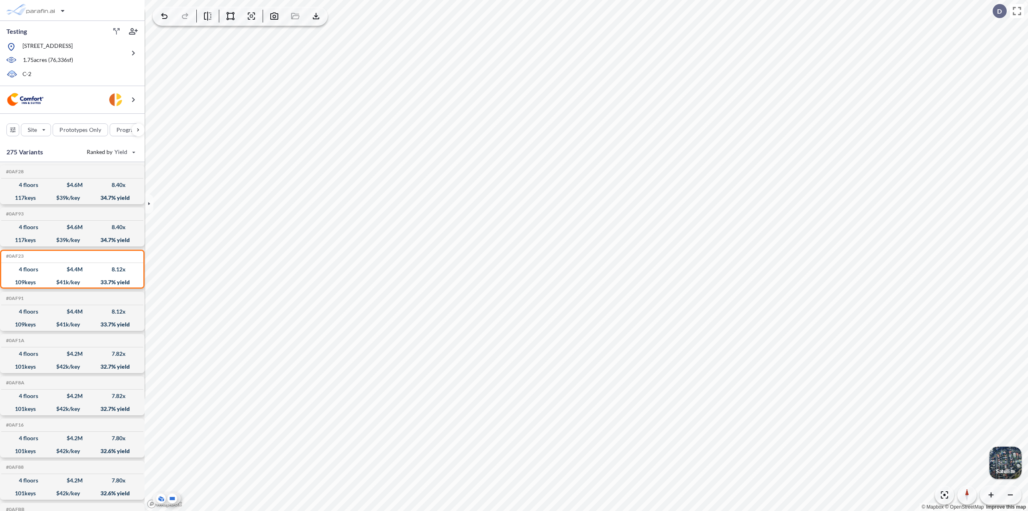
click at [172, 498] on icon at bounding box center [172, 498] width 5 height 3
click at [162, 497] on icon at bounding box center [161, 497] width 5 height 2
click at [49, 178] on div "4 floors $ 4.6 M 8.40 x" at bounding box center [72, 184] width 136 height 13
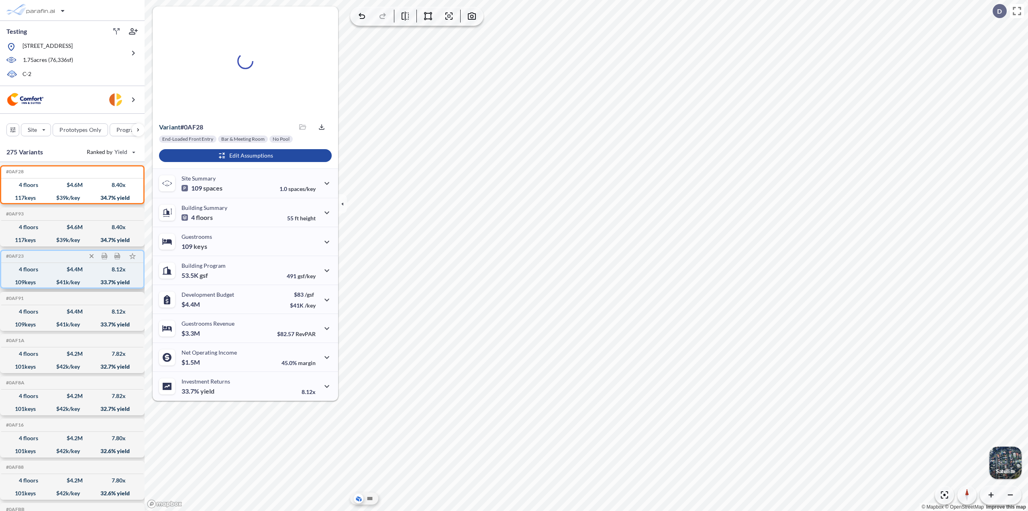
click at [71, 274] on div "4 floors $ 4.4 M 8.12 x" at bounding box center [72, 269] width 136 height 13
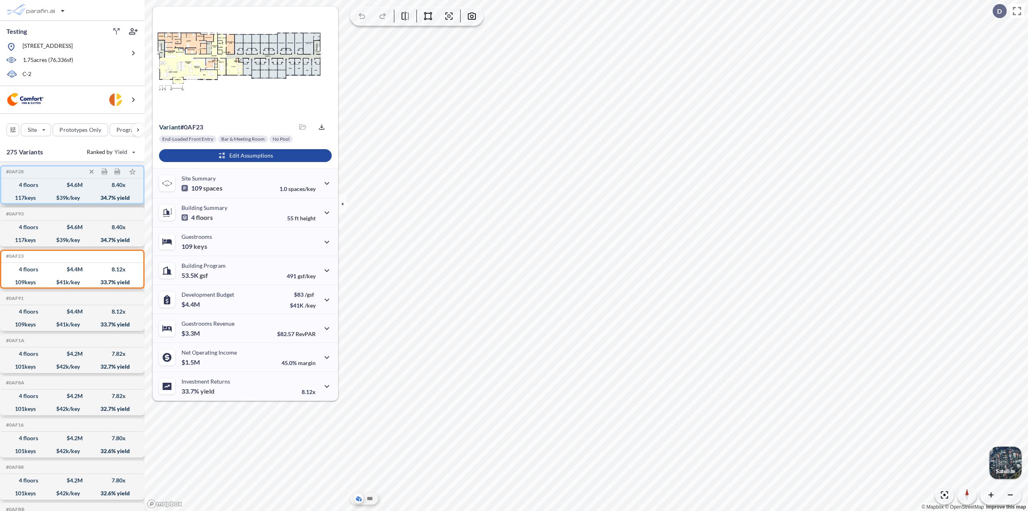
click at [75, 185] on div "$ 4.6 M" at bounding box center [75, 185] width 16 height 0
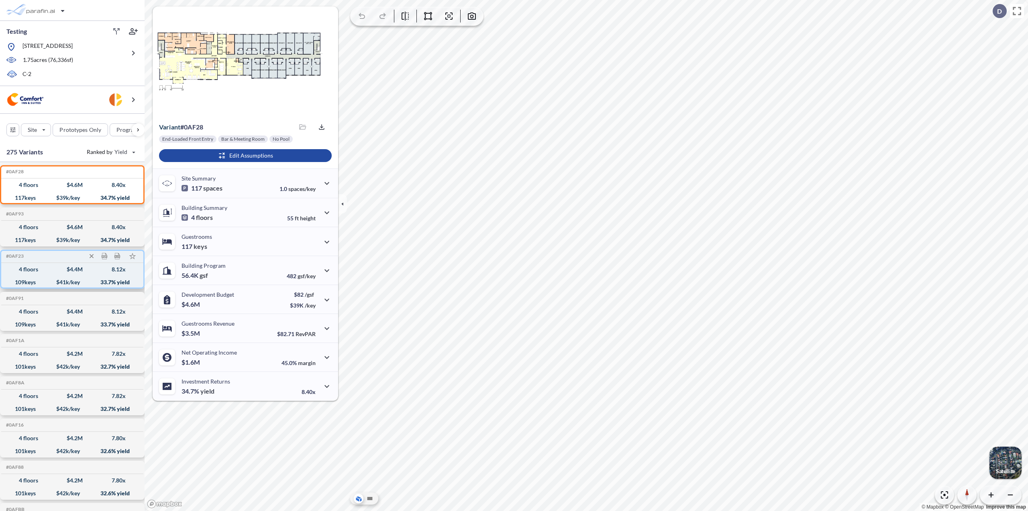
click at [82, 273] on div "4 floors $ 4.4 M 8.12 x" at bounding box center [72, 269] width 136 height 13
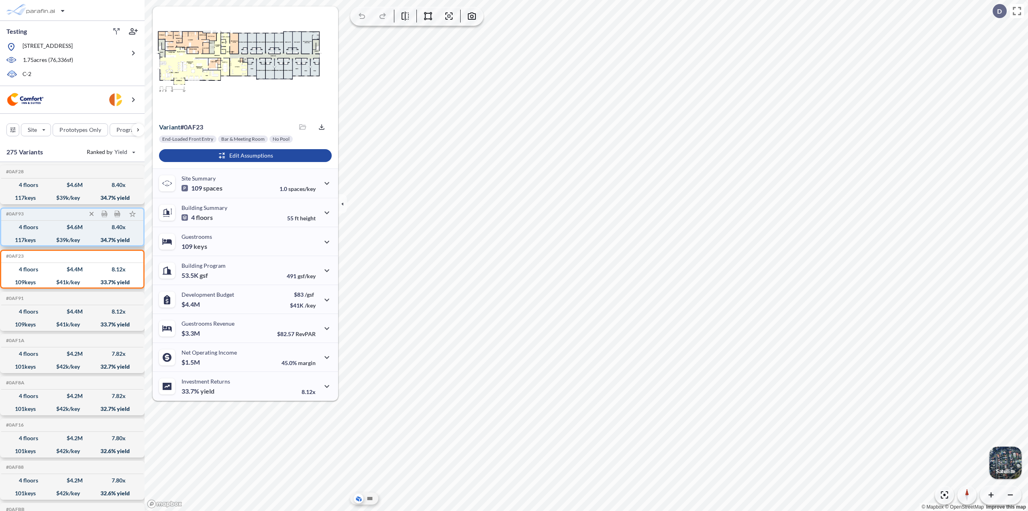
click at [66, 222] on div "4 floors $ 4.6 M 8.40 x" at bounding box center [72, 227] width 136 height 13
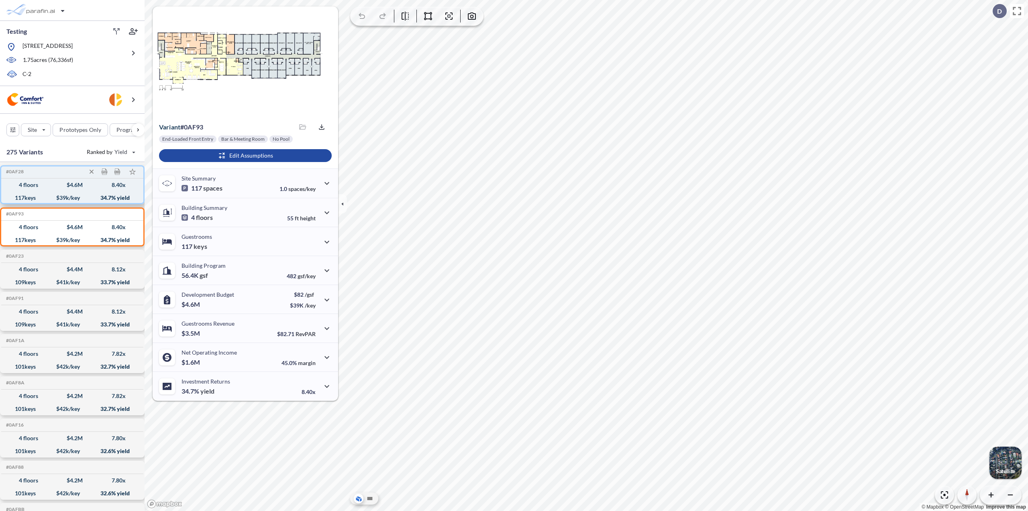
click at [54, 188] on div "4 floors $ 4.6 M 8.40 x" at bounding box center [72, 184] width 136 height 13
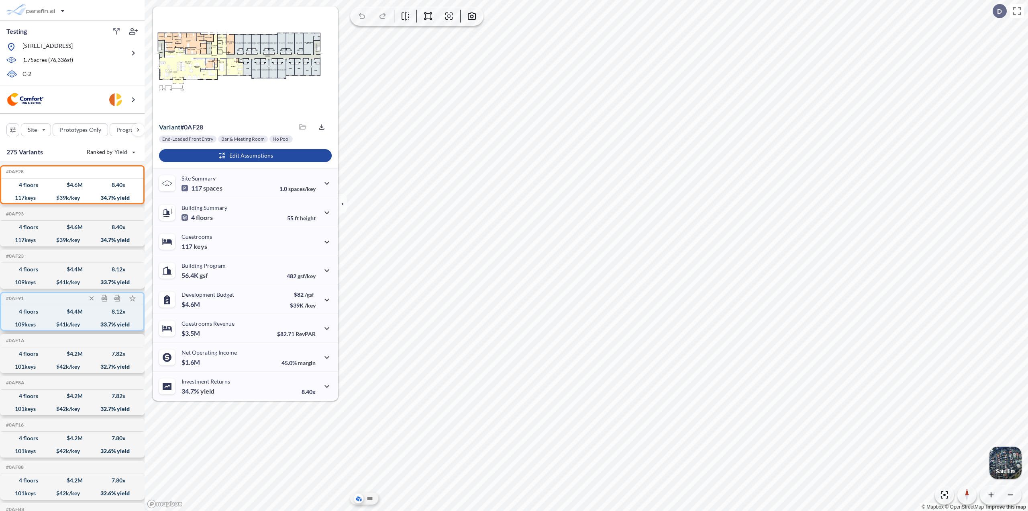
click at [100, 315] on div "4 floors $ 4.4 M 8.12 x" at bounding box center [72, 311] width 136 height 13
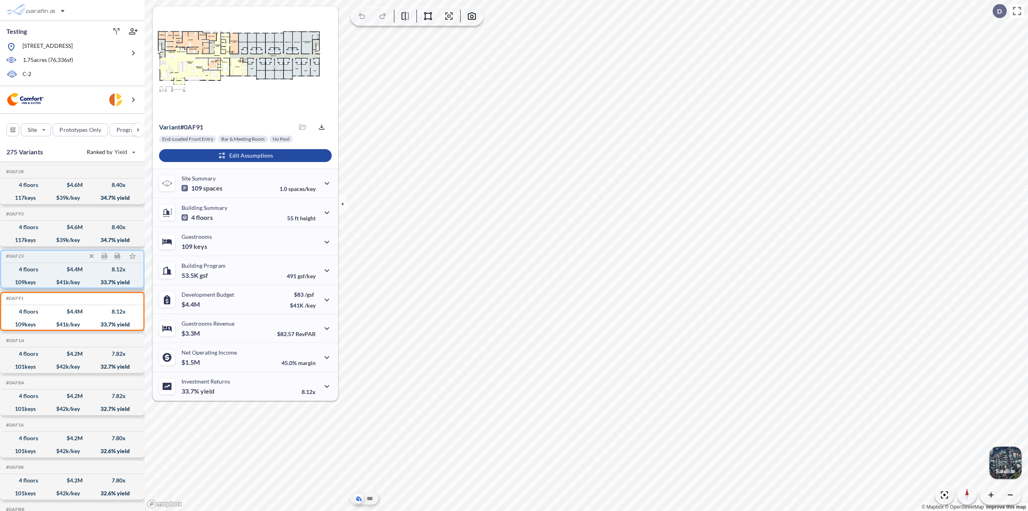
click at [82, 277] on div "109 keys $ 41 k/key 33.7 % yield" at bounding box center [72, 282] width 136 height 13
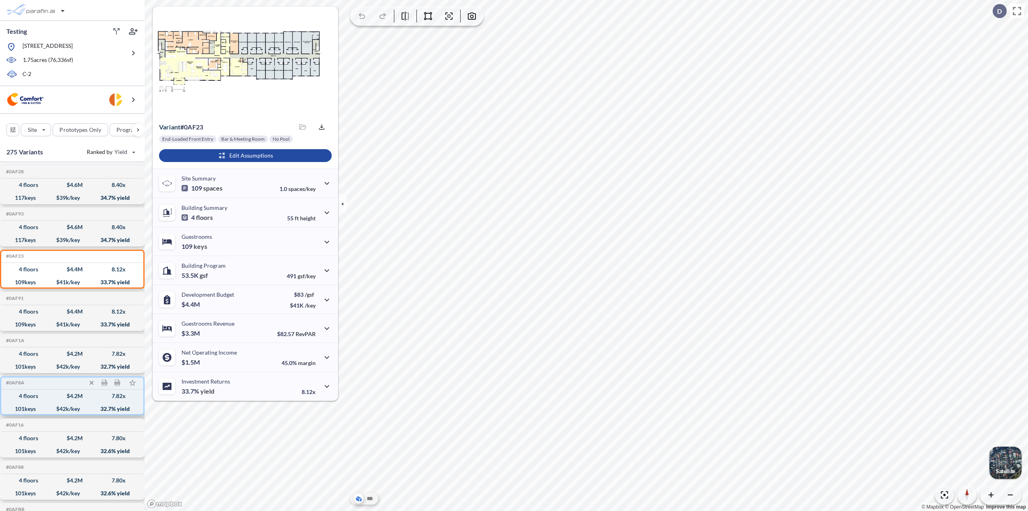
click at [87, 406] on div "101 keys $ 42 k/key 32.7 % yield" at bounding box center [72, 408] width 136 height 13
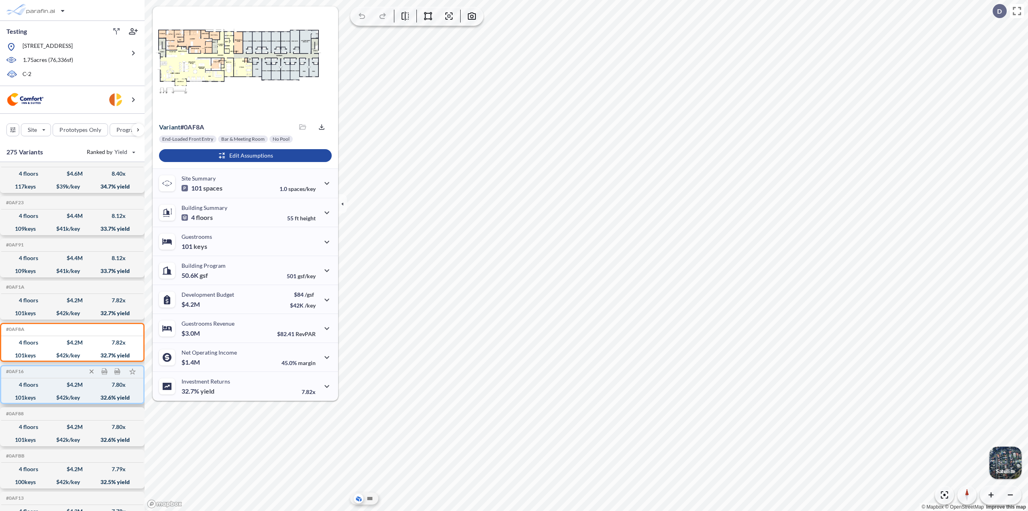
scroll to position [80, 0]
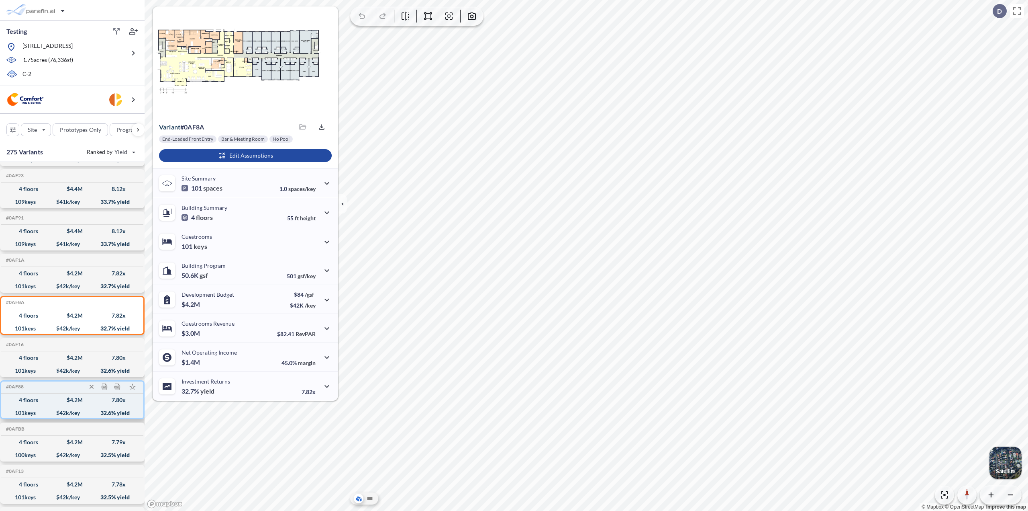
click at [96, 399] on div "4 floors $ 4.2 M 7.80 x" at bounding box center [72, 399] width 136 height 13
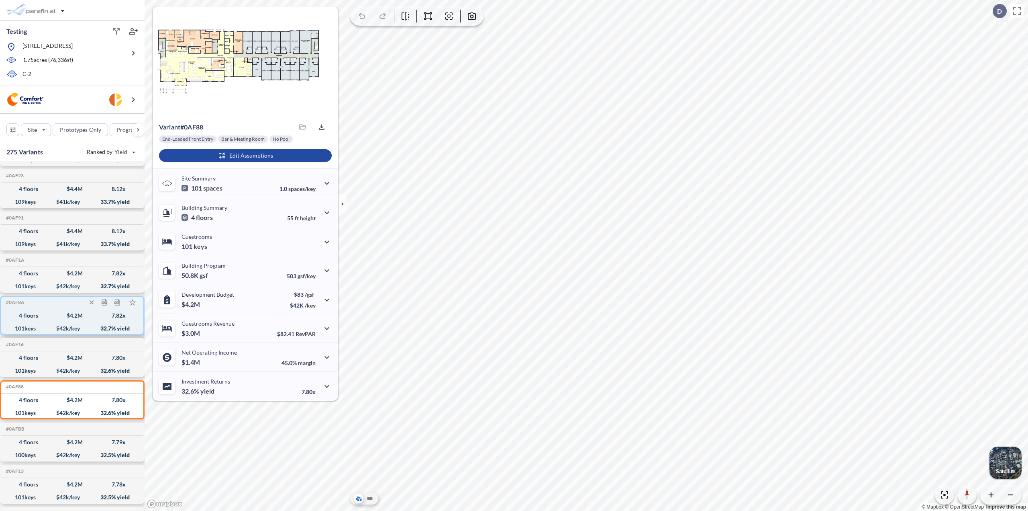
click at [86, 314] on div "4 floors $ 4.2 M 7.82 x" at bounding box center [72, 315] width 136 height 13
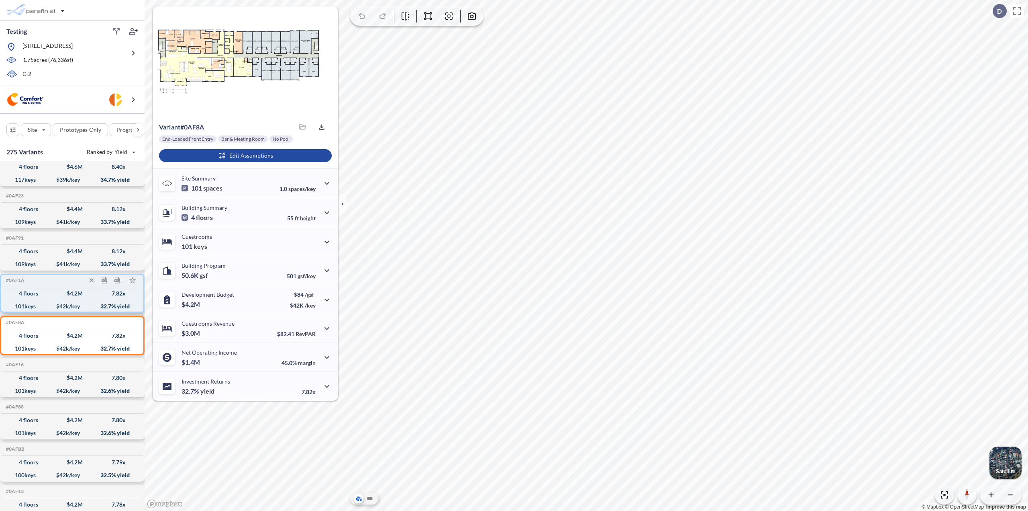
scroll to position [0, 0]
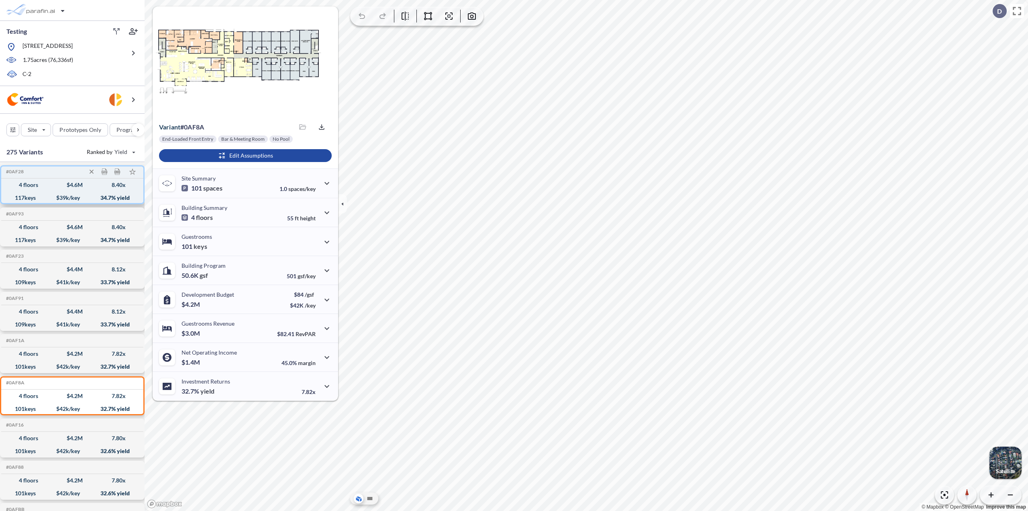
click at [74, 198] on div "$ 39 k/key" at bounding box center [68, 198] width 24 height 0
